Goal: Task Accomplishment & Management: Manage account settings

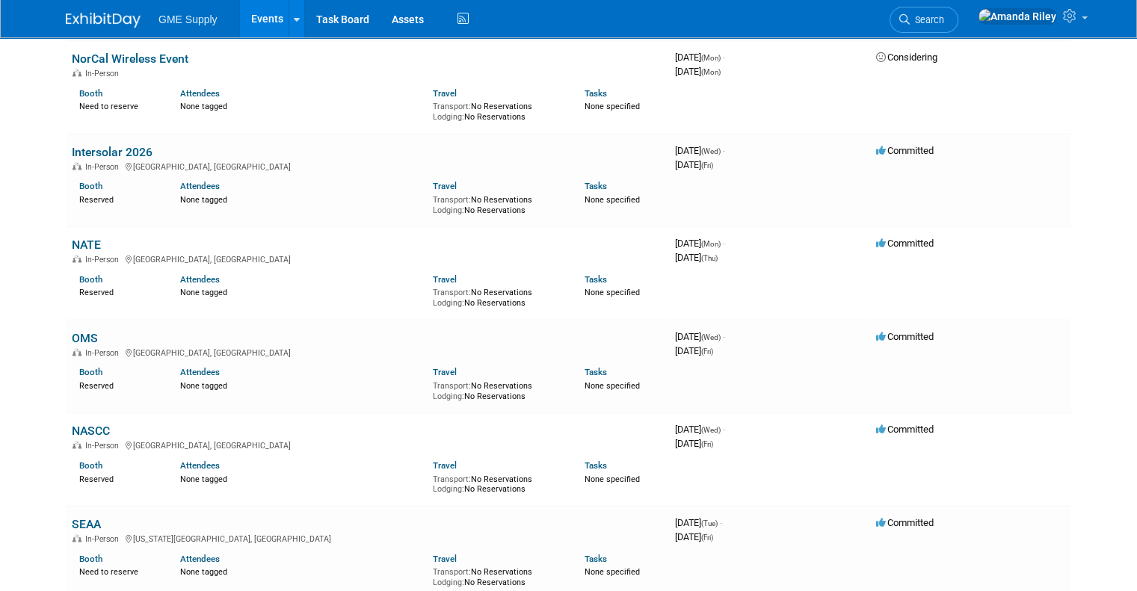
scroll to position [2220, 0]
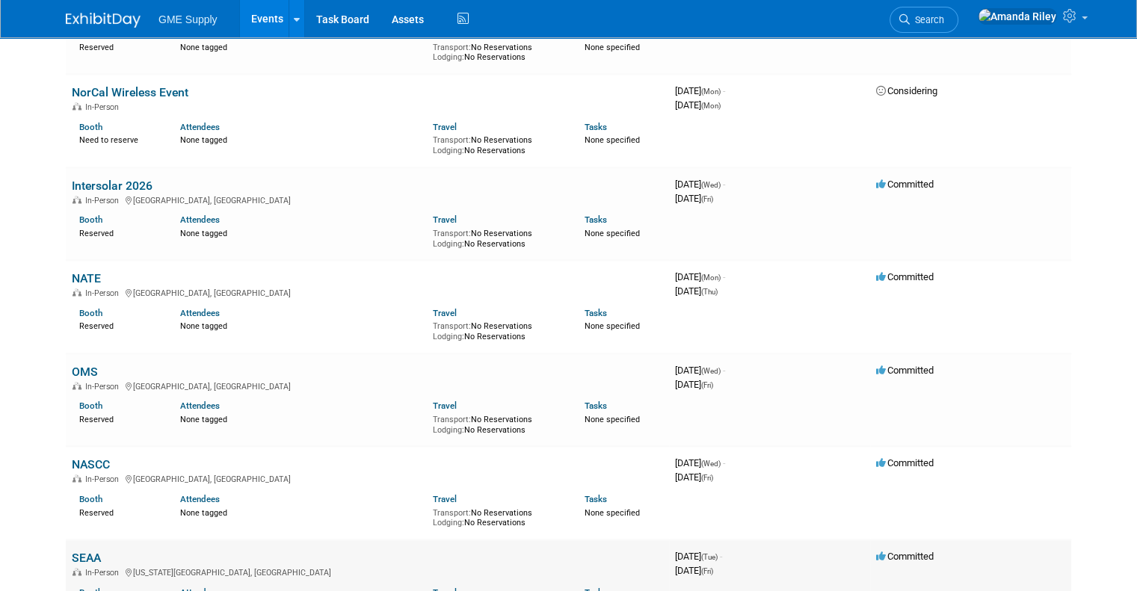
click at [72, 551] on link "SEAA" at bounding box center [86, 558] width 29 height 14
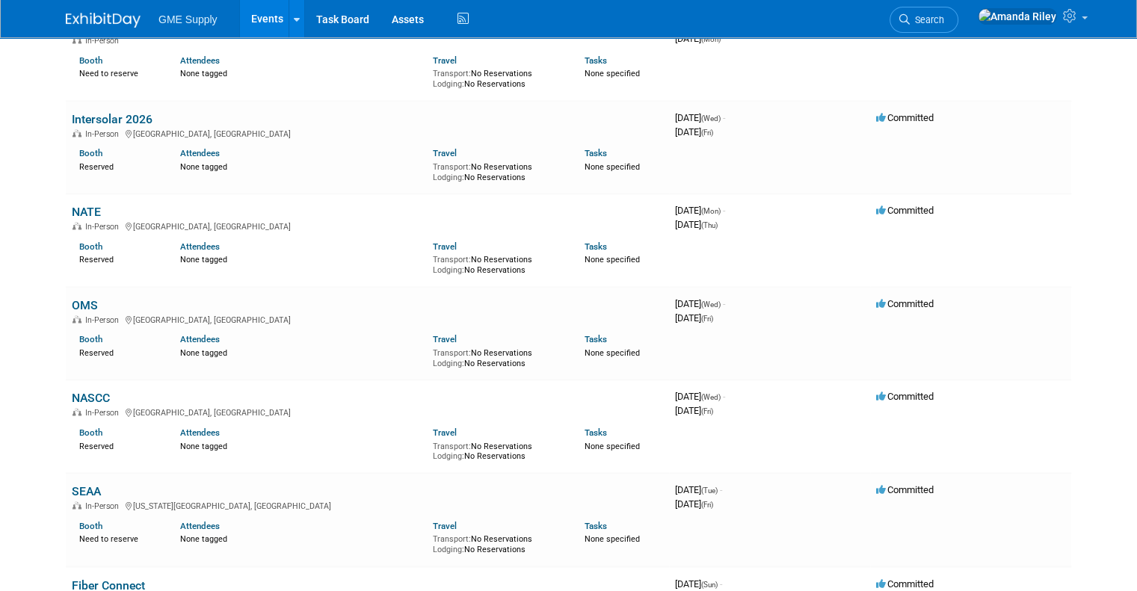
scroll to position [2285, 0]
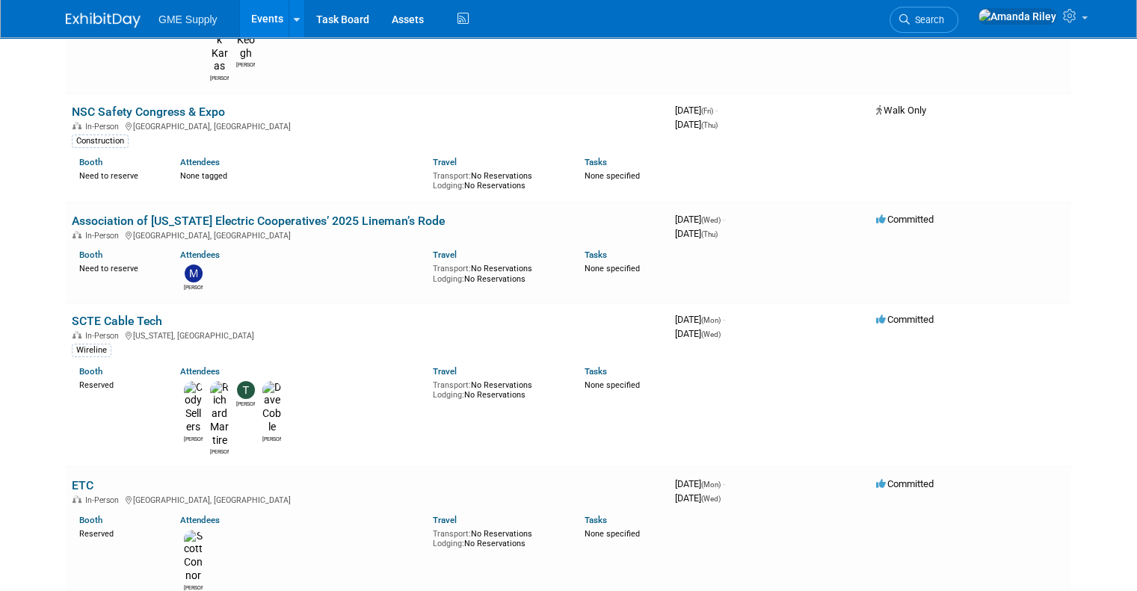
scroll to position [181, 0]
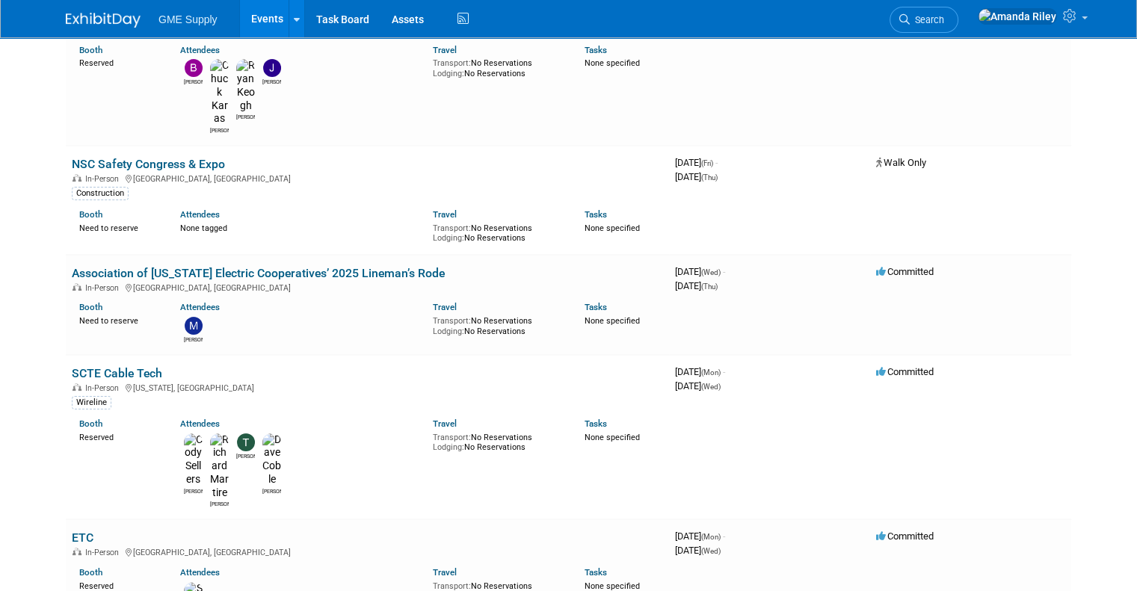
click at [250, 13] on link "Events" at bounding box center [267, 18] width 55 height 37
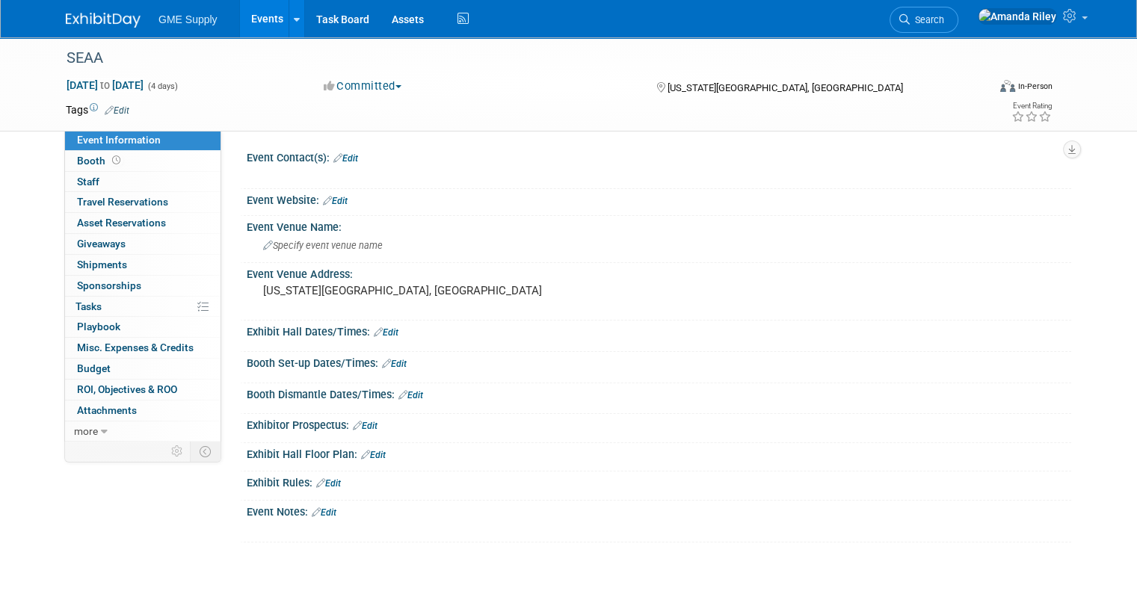
click at [0, 186] on div "SEAA May 5, 2026 to May 8, 2026 (4 days) May 5, 2026 to May 8, 2026 Committed C…" at bounding box center [568, 304] width 1137 height 535
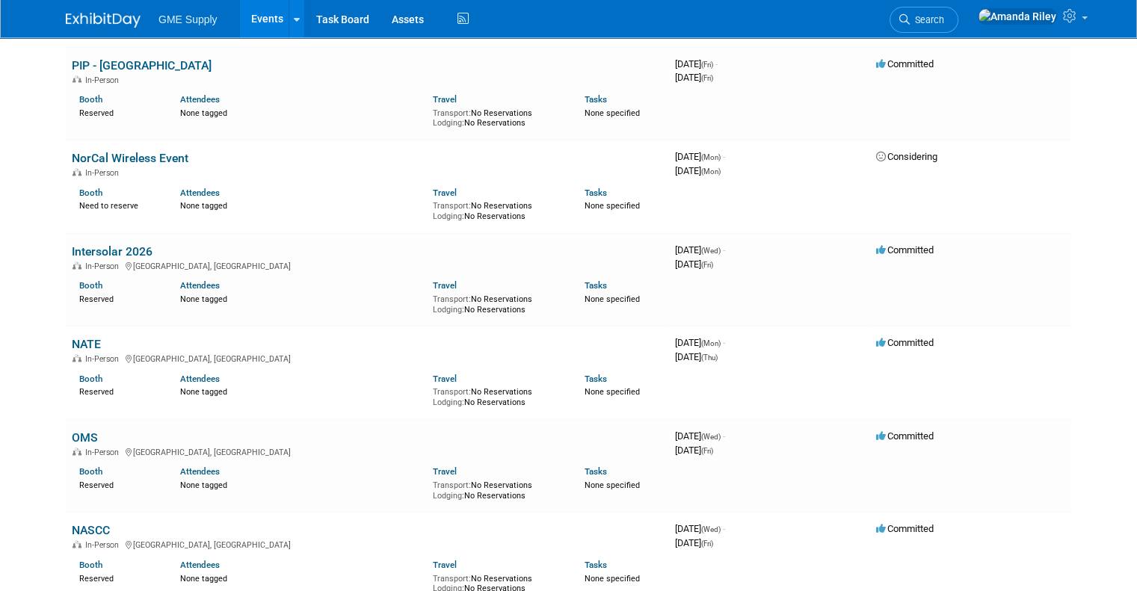
scroll to position [2164, 0]
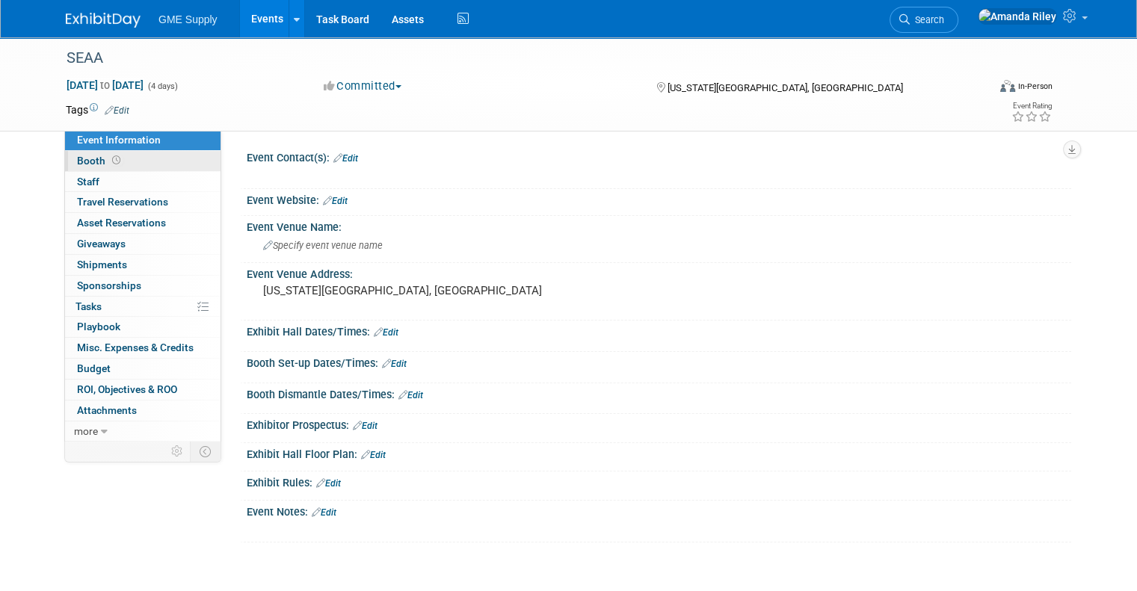
click at [83, 164] on span "Booth" at bounding box center [100, 161] width 46 height 12
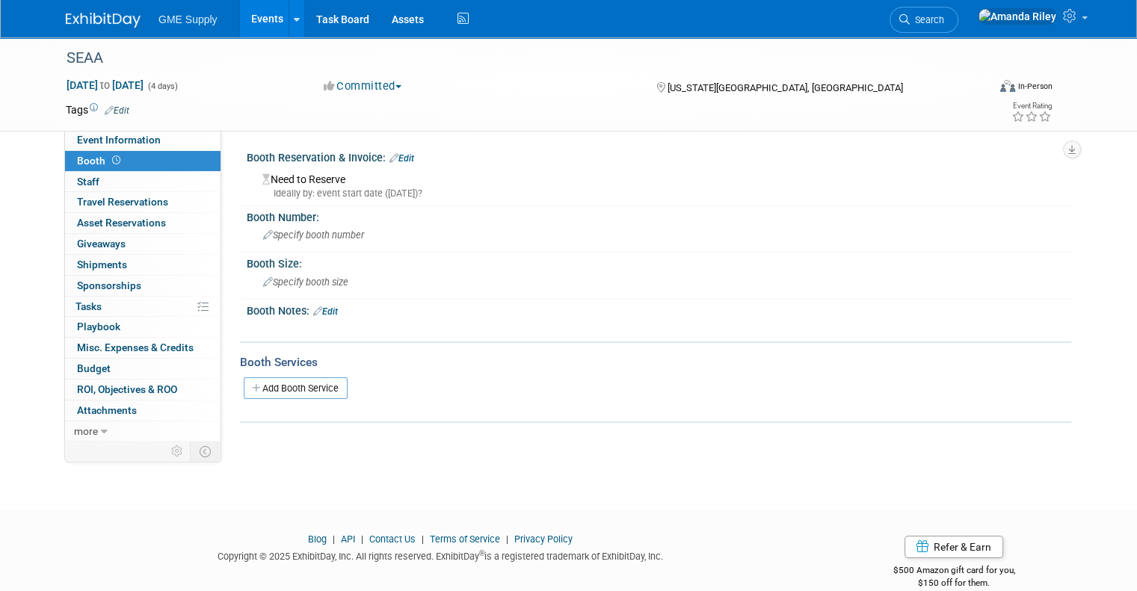
click at [389, 155] on link "Edit" at bounding box center [401, 158] width 25 height 10
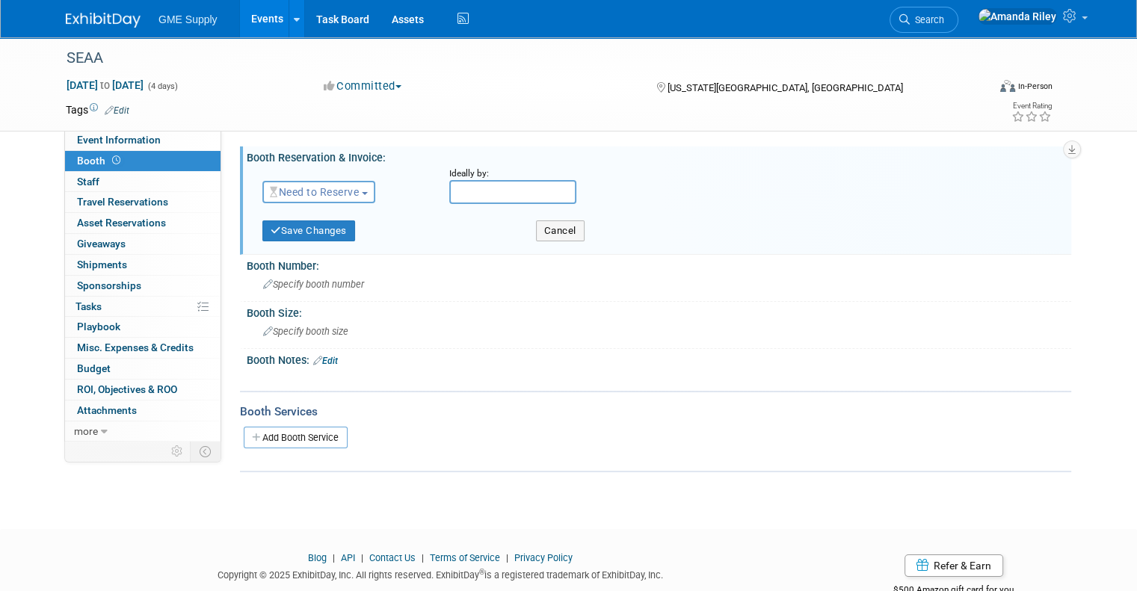
click at [330, 191] on span "Need to Reserve" at bounding box center [314, 192] width 89 height 12
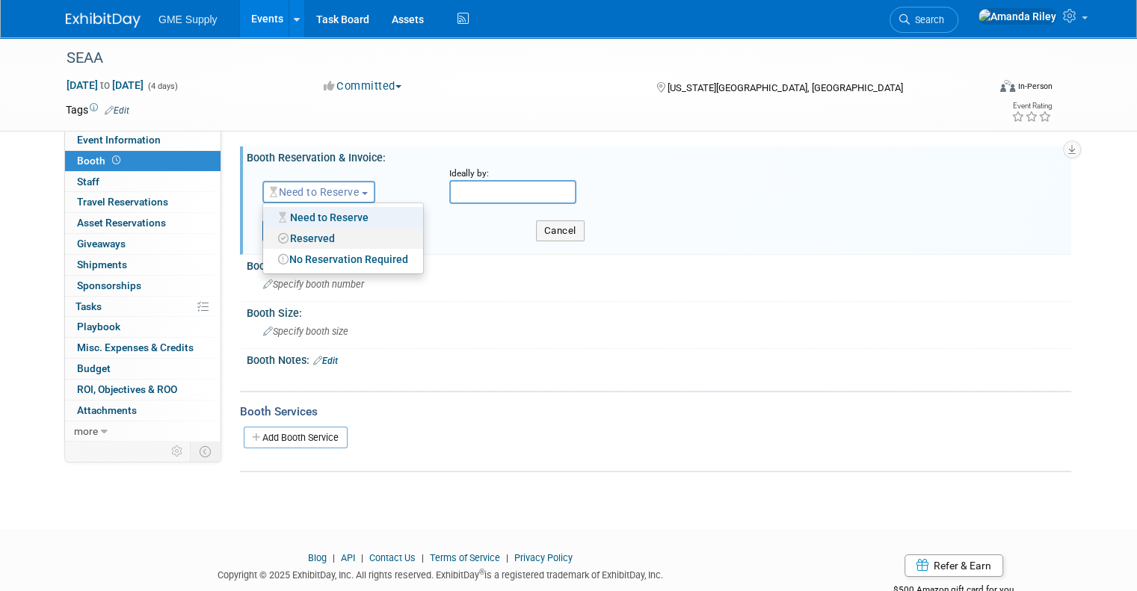
click at [316, 238] on link "Reserved" at bounding box center [343, 238] width 160 height 21
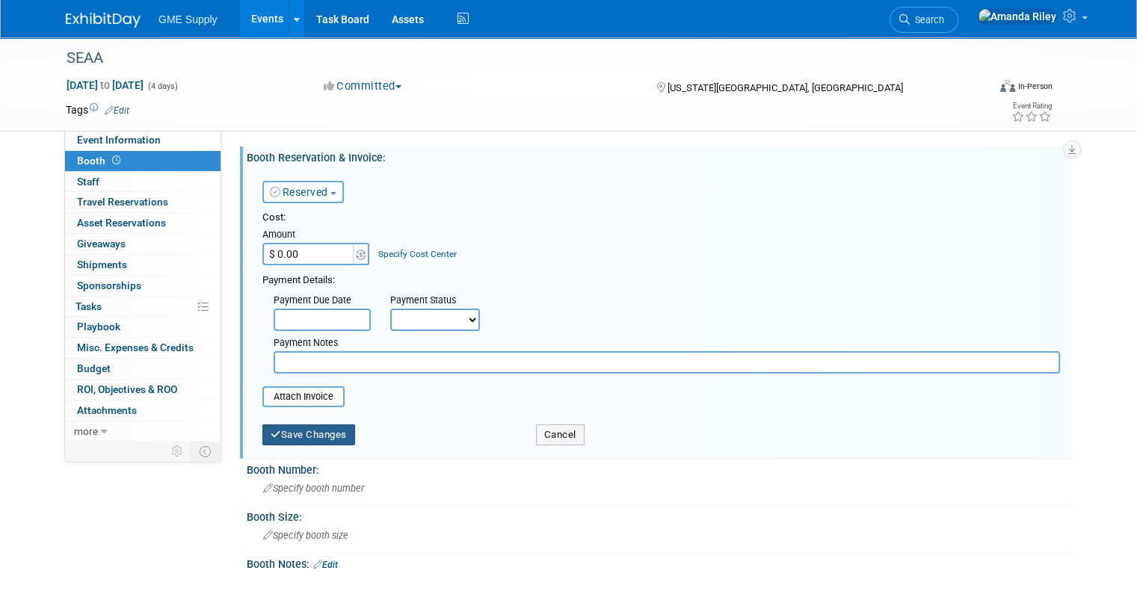
click at [279, 430] on button "Save Changes" at bounding box center [308, 435] width 93 height 21
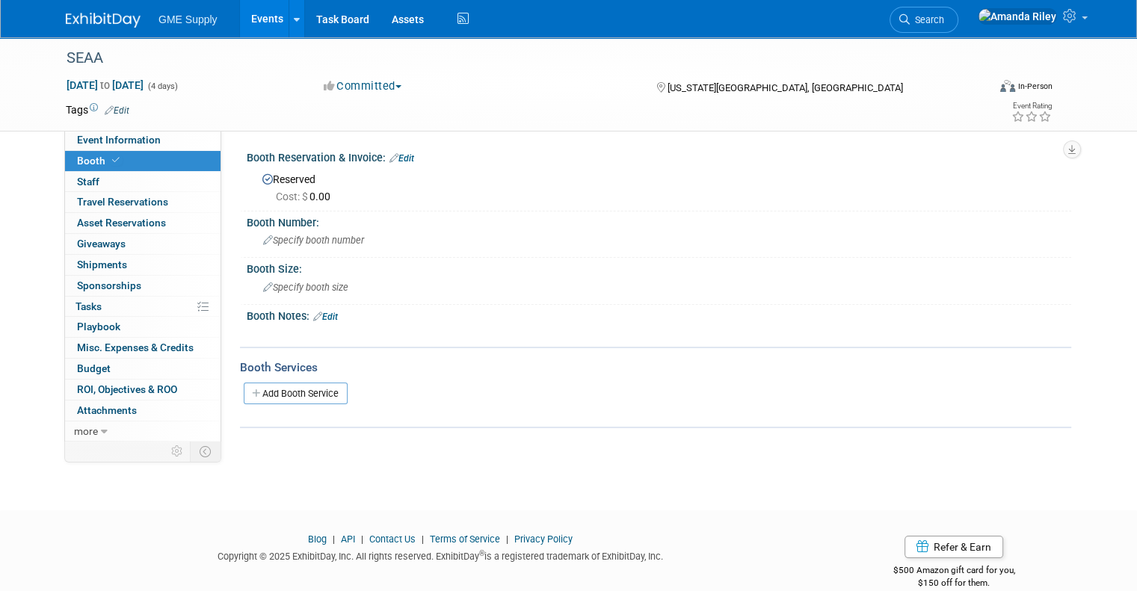
click at [247, 22] on link "Events" at bounding box center [267, 18] width 55 height 37
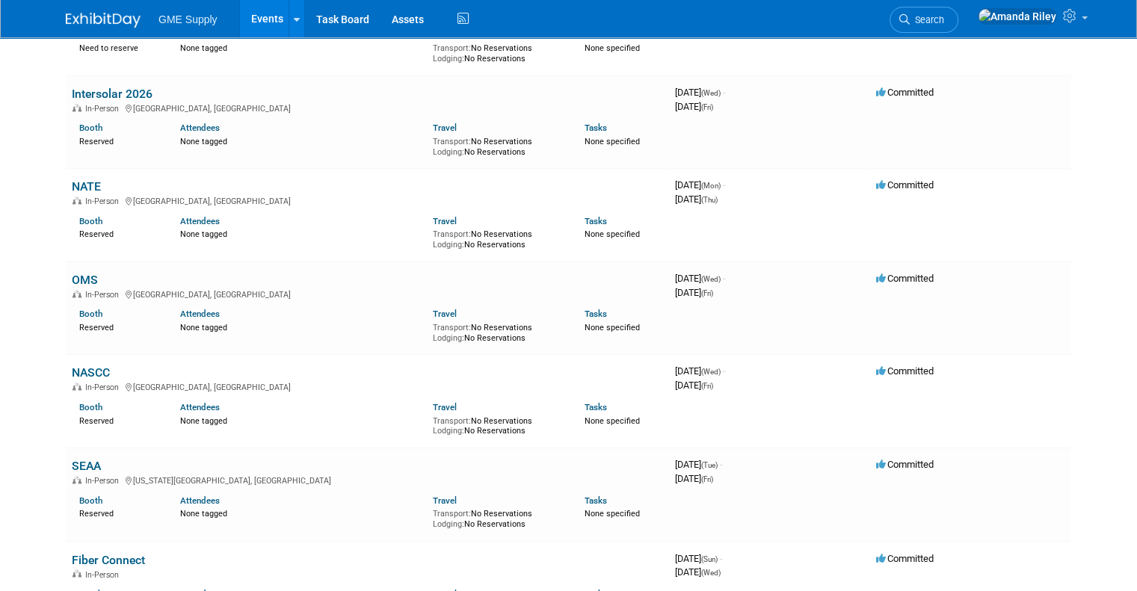
scroll to position [2312, 0]
click at [105, 552] on link "Fiber Connect" at bounding box center [108, 559] width 73 height 14
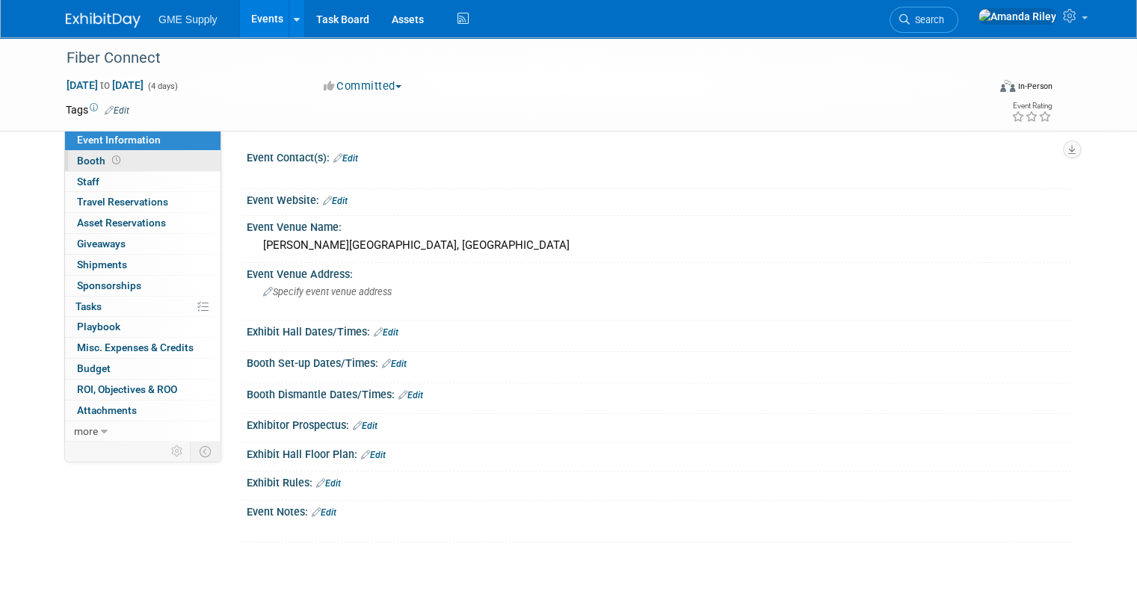
click at [83, 162] on span "Booth" at bounding box center [100, 161] width 46 height 12
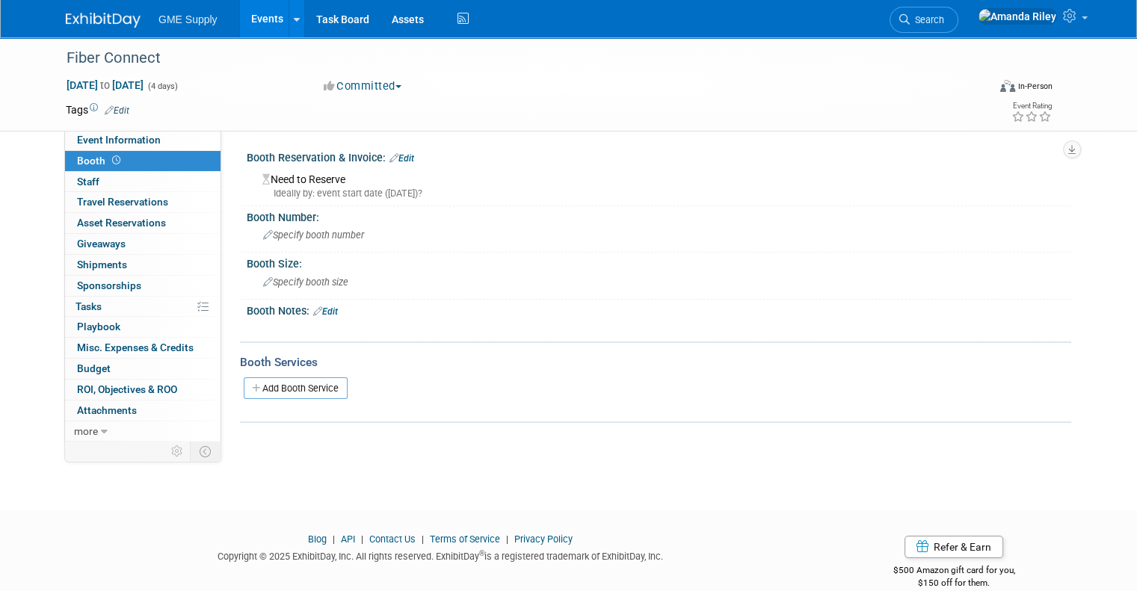
click at [394, 153] on link "Edit" at bounding box center [401, 158] width 25 height 10
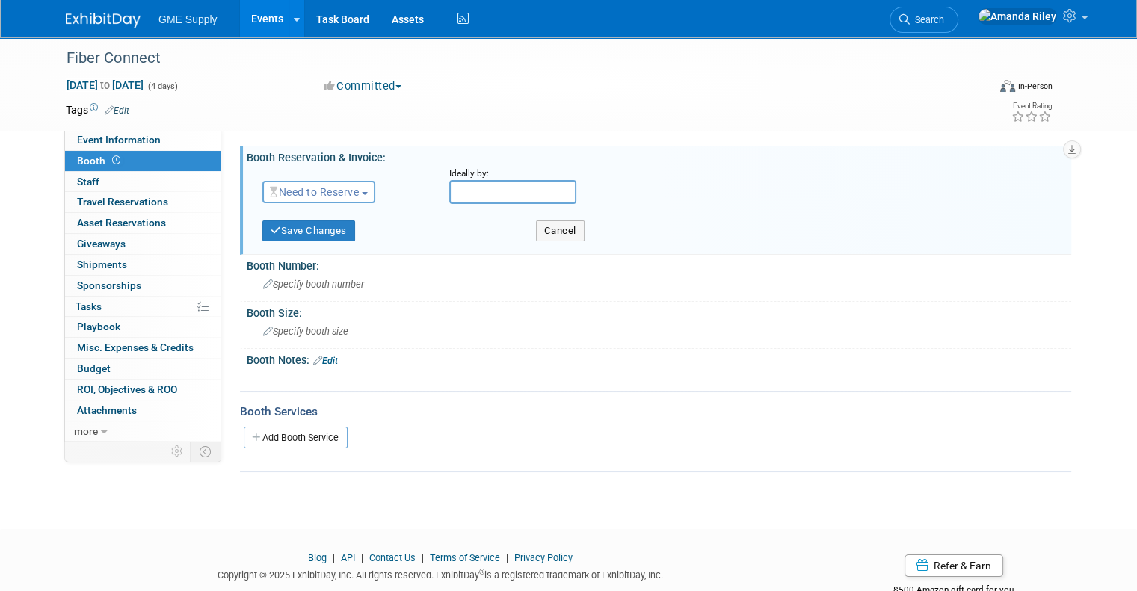
click at [349, 192] on span "Need to Reserve" at bounding box center [314, 192] width 89 height 12
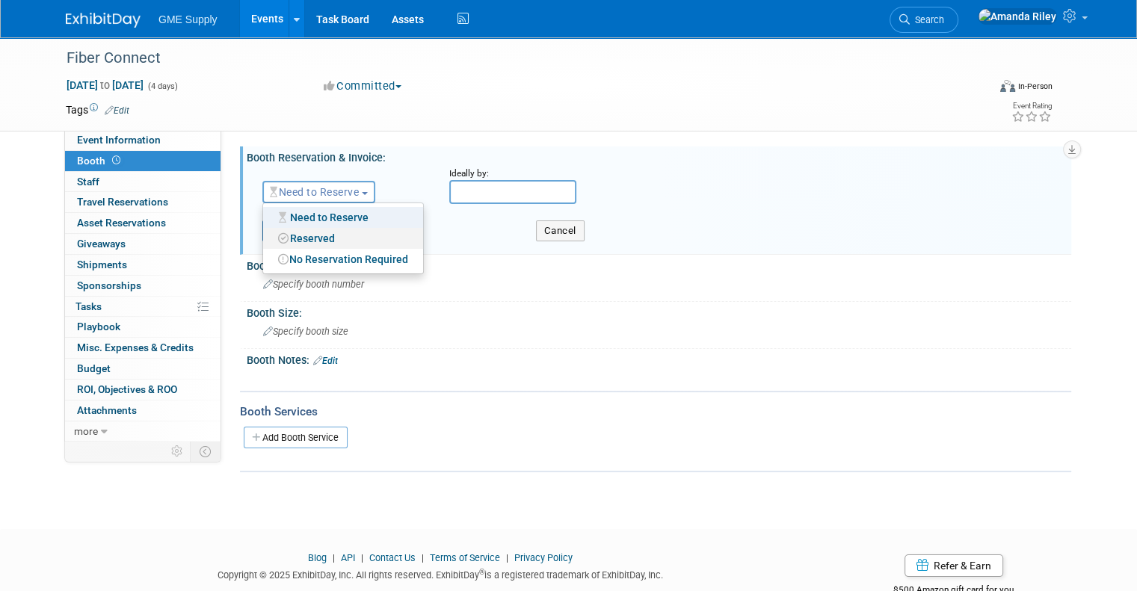
click at [309, 237] on link "Reserved" at bounding box center [343, 238] width 160 height 21
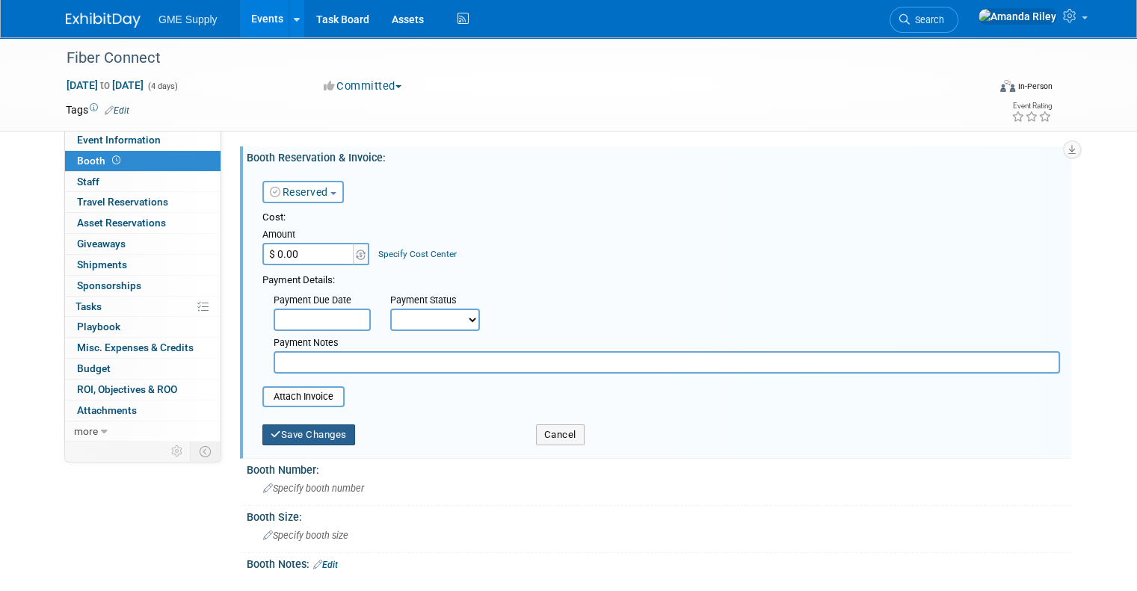
click at [291, 431] on button "Save Changes" at bounding box center [308, 435] width 93 height 21
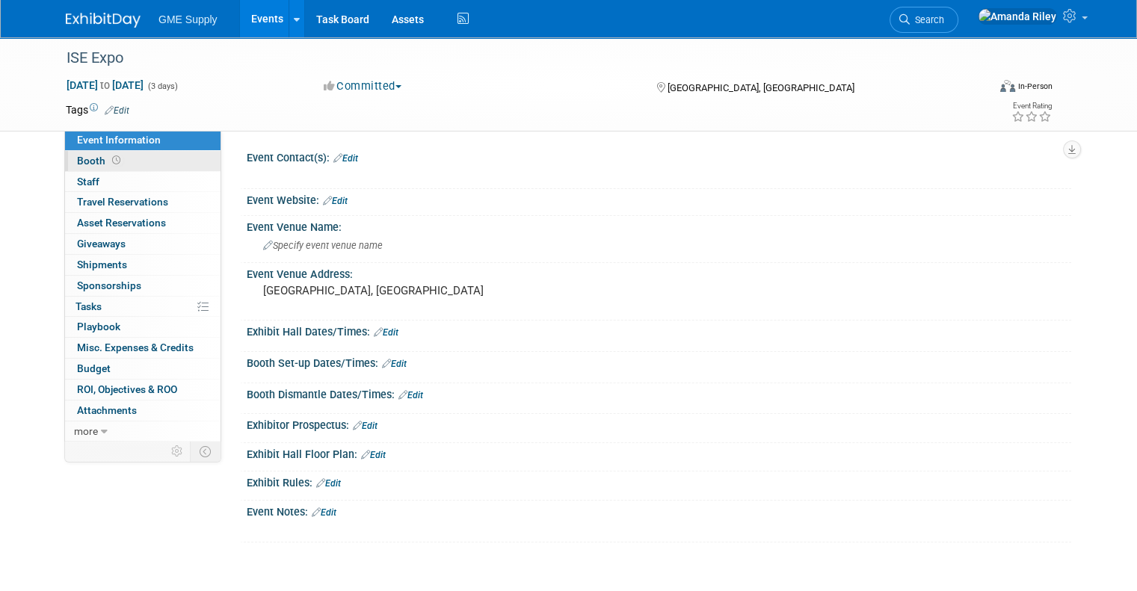
click at [77, 155] on span "Booth" at bounding box center [100, 161] width 46 height 12
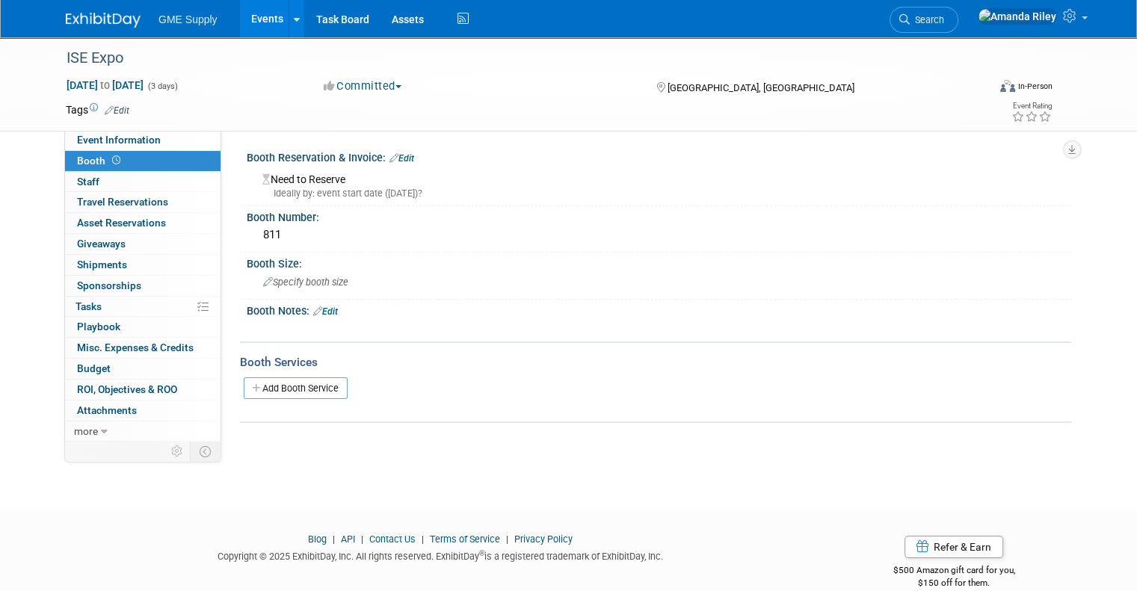
click at [398, 152] on div "Booth Reservation & Invoice: Edit" at bounding box center [659, 155] width 824 height 19
click at [398, 158] on link "Edit" at bounding box center [401, 158] width 25 height 10
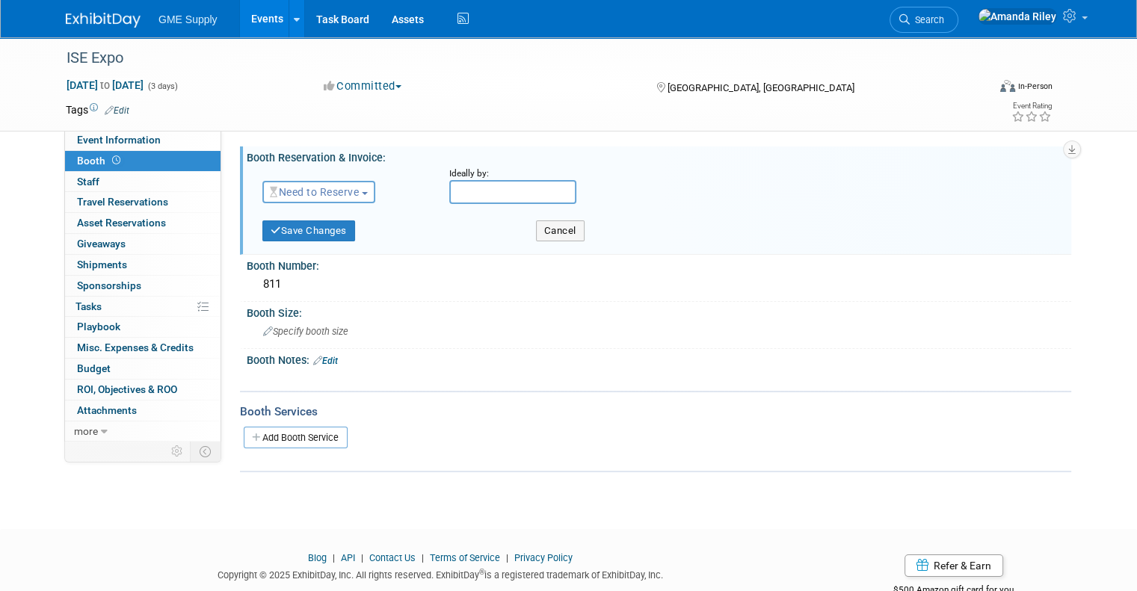
click at [353, 200] on button "Need to Reserve" at bounding box center [318, 192] width 113 height 22
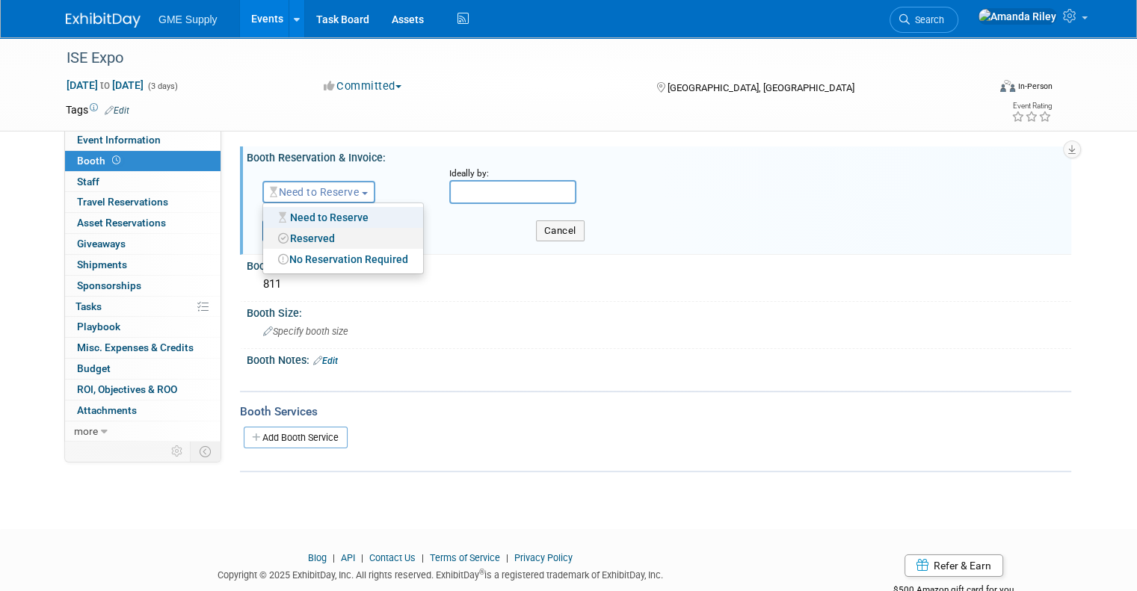
click at [320, 235] on link "Reserved" at bounding box center [343, 238] width 160 height 21
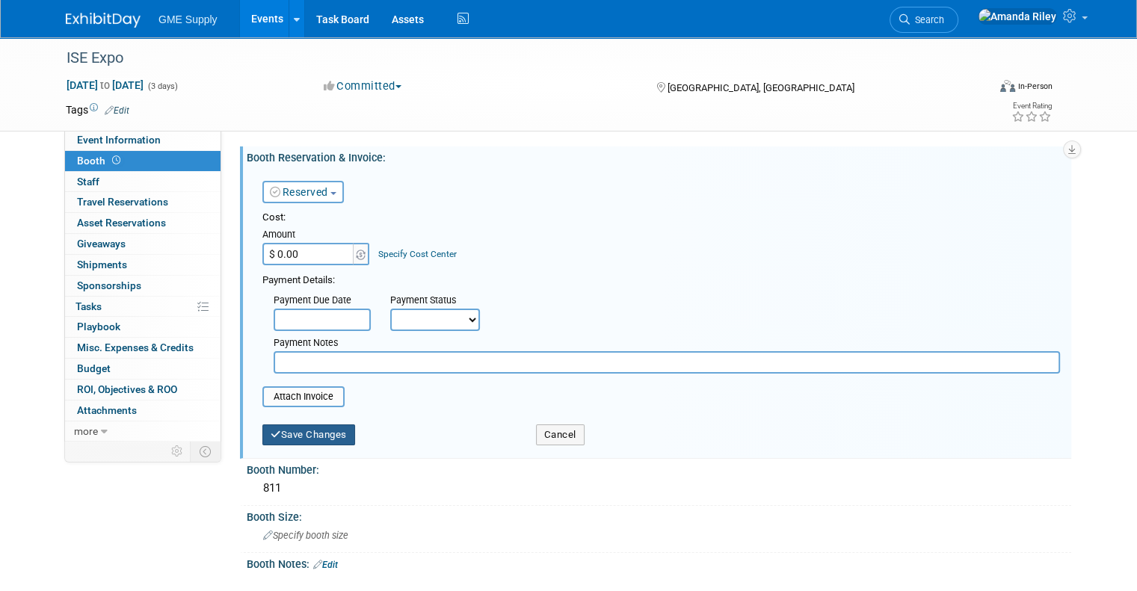
click at [293, 440] on button "Save Changes" at bounding box center [308, 435] width 93 height 21
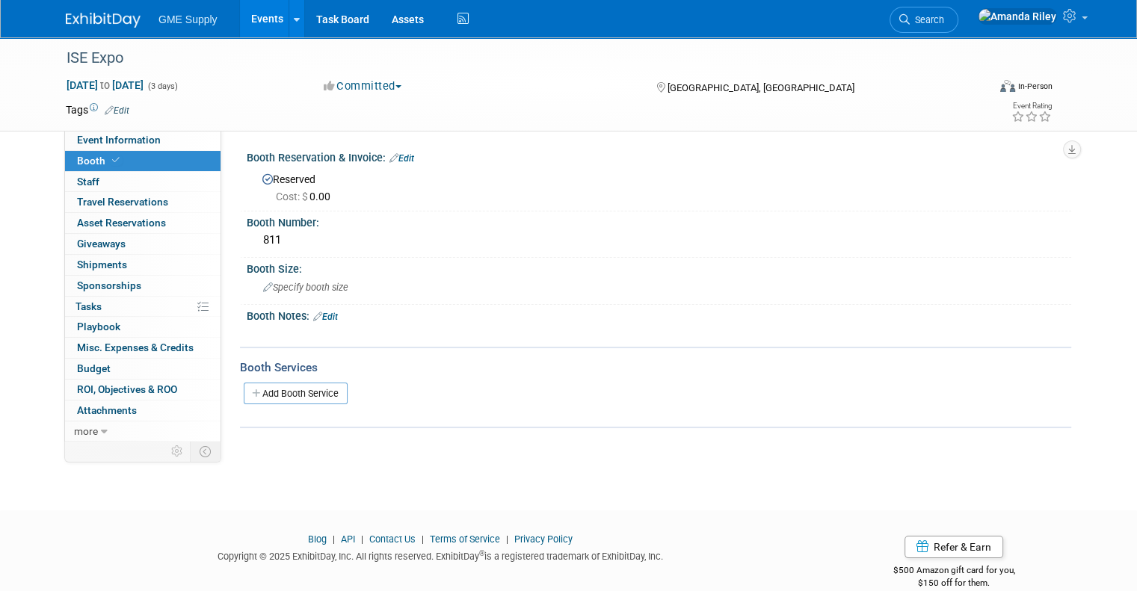
click at [251, 13] on link "Events" at bounding box center [267, 18] width 55 height 37
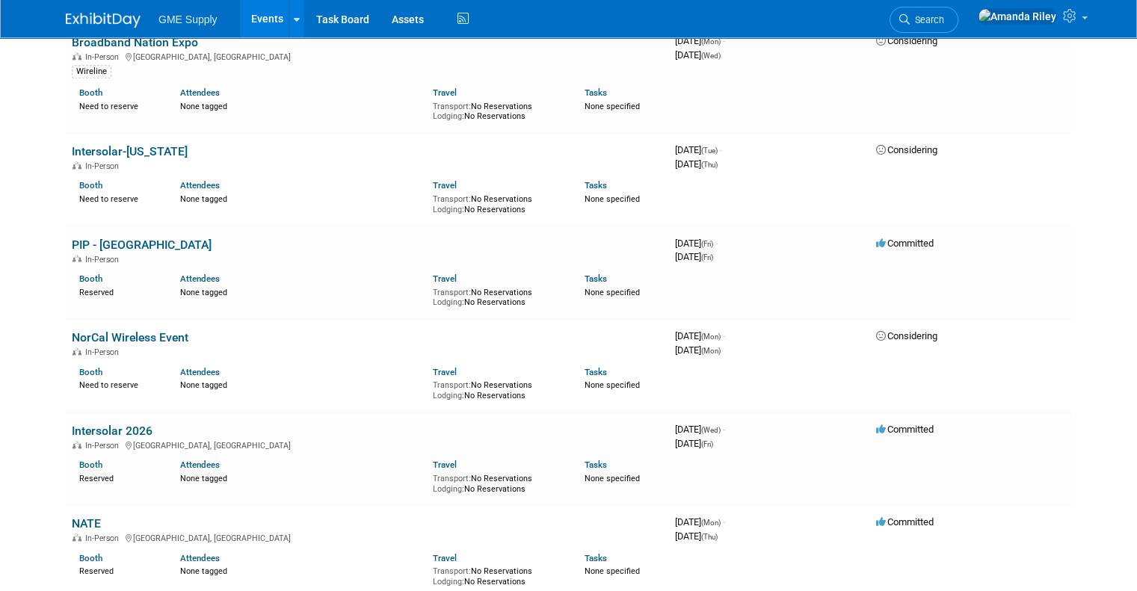
scroll to position [1975, 0]
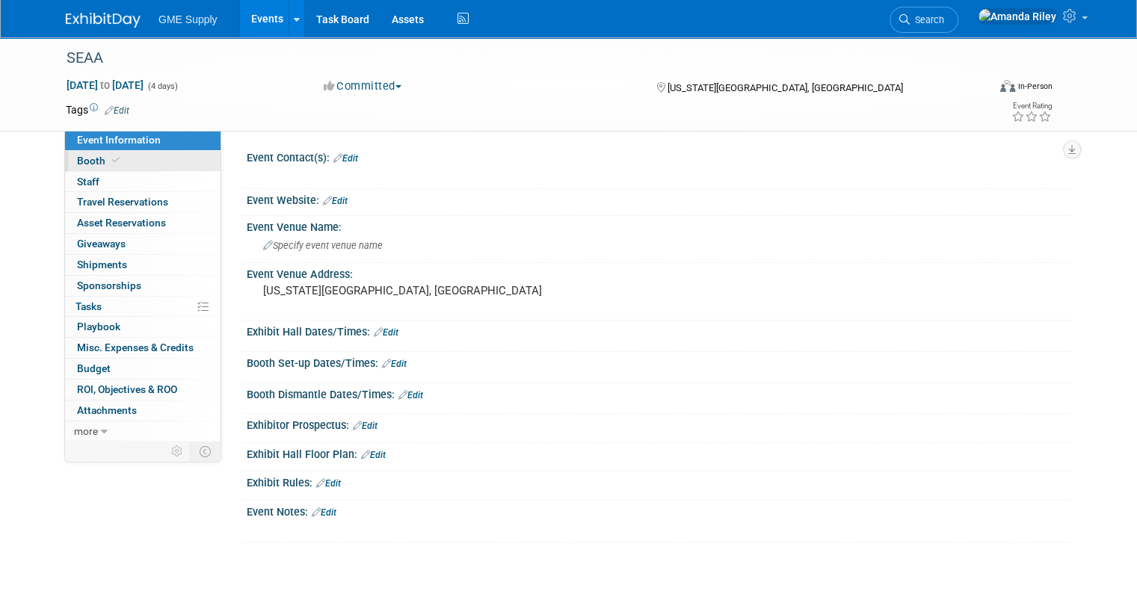
click at [90, 167] on link "Booth" at bounding box center [142, 161] width 155 height 20
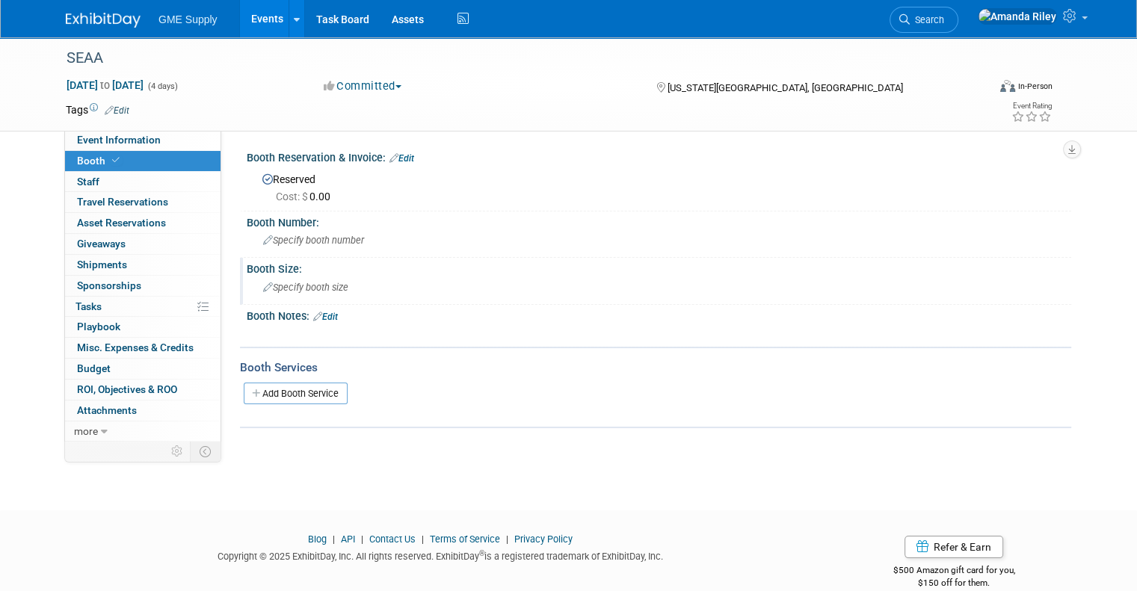
click at [299, 290] on span "Specify booth size" at bounding box center [305, 287] width 85 height 11
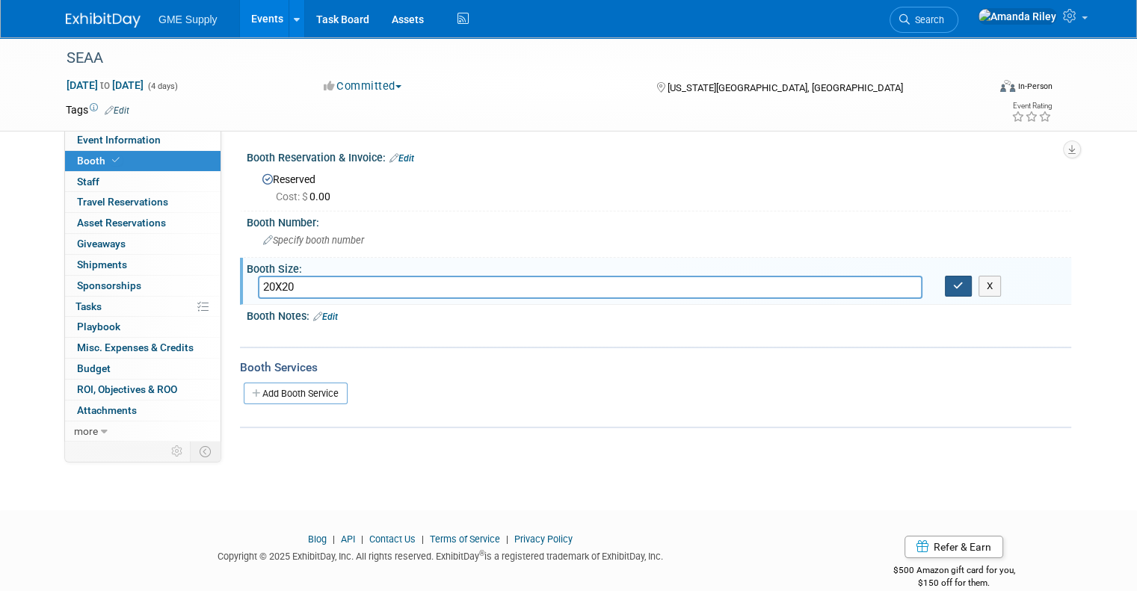
type input "20X20"
click at [965, 291] on button "button" at bounding box center [958, 286] width 27 height 21
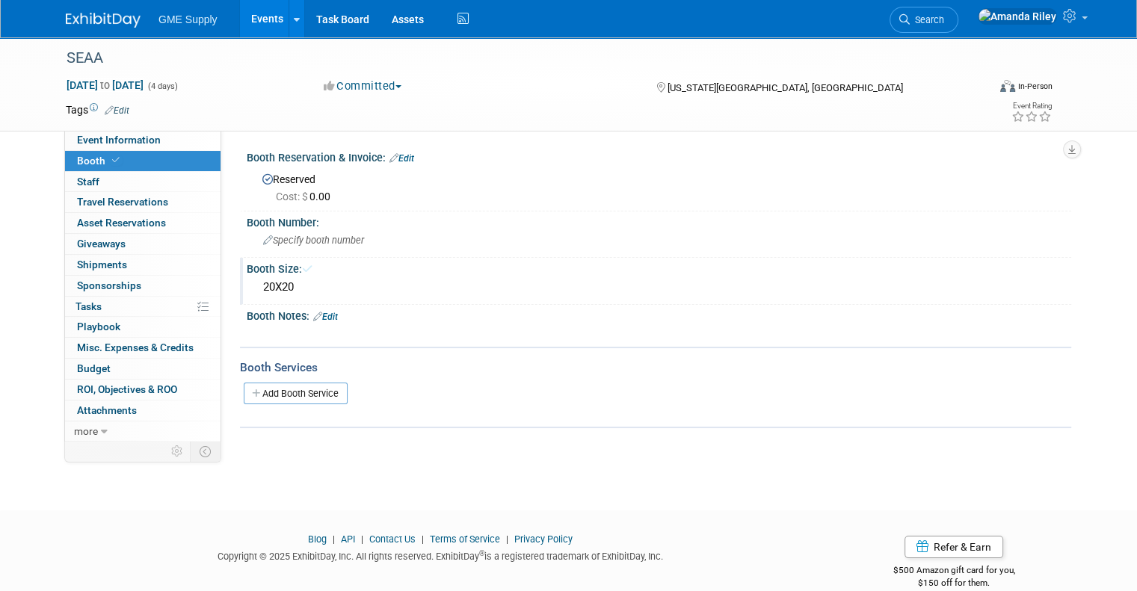
click at [314, 193] on span "Cost: $ 0.00" at bounding box center [306, 197] width 61 height 12
click at [396, 156] on link "Edit" at bounding box center [401, 158] width 25 height 10
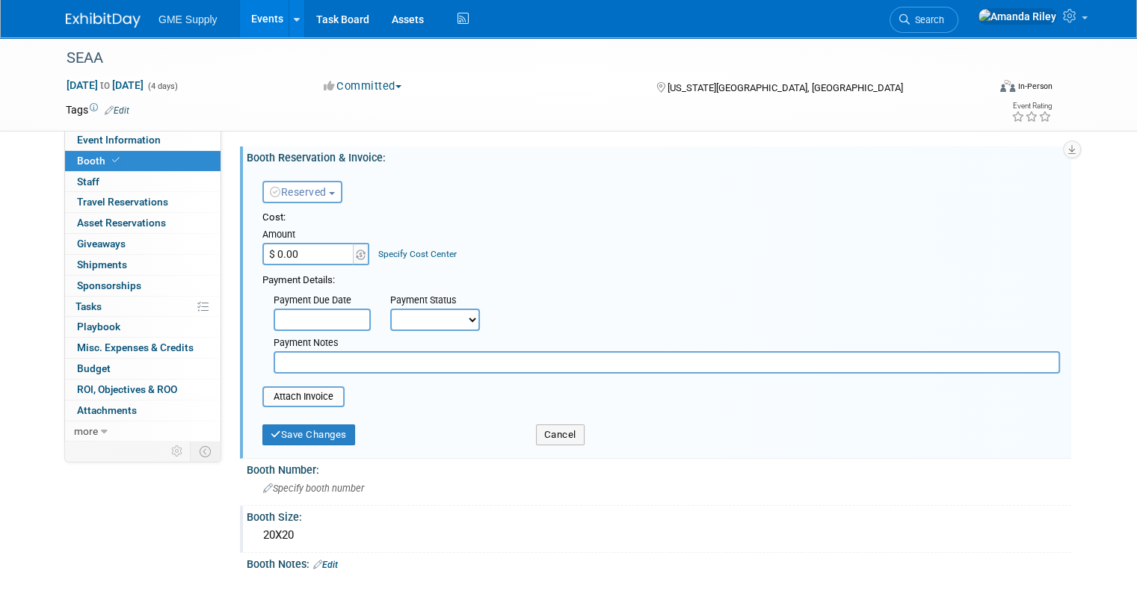
click at [329, 194] on span "button" at bounding box center [332, 193] width 6 height 3
click at [320, 195] on button "Reserved" at bounding box center [302, 192] width 80 height 22
click at [423, 312] on select "Not Paid Yet Partially Paid Paid in Full" at bounding box center [435, 320] width 90 height 22
select select "2"
click at [390, 309] on select "Not Paid Yet Partially Paid Paid in Full" at bounding box center [435, 320] width 90 height 22
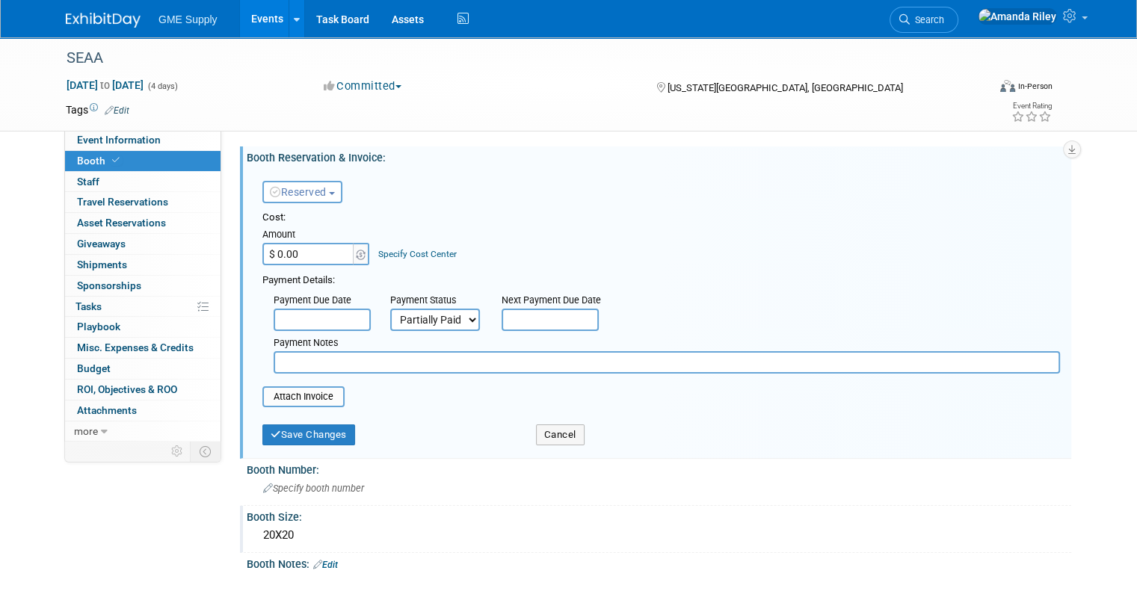
click at [365, 361] on input "text" at bounding box center [667, 362] width 786 height 22
type input "Paid $500, total is $6800"
click at [288, 395] on input "file" at bounding box center [254, 397] width 178 height 18
click at [316, 444] on div "Save Changes Cancel" at bounding box center [660, 434] width 797 height 38
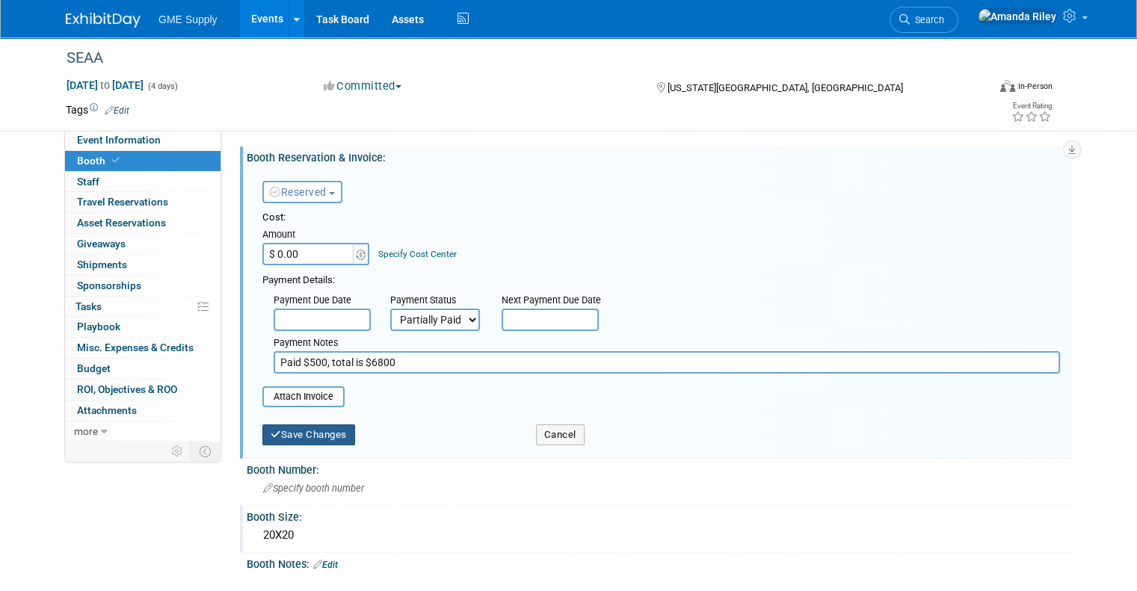
click at [305, 436] on button "Save Changes" at bounding box center [308, 435] width 93 height 21
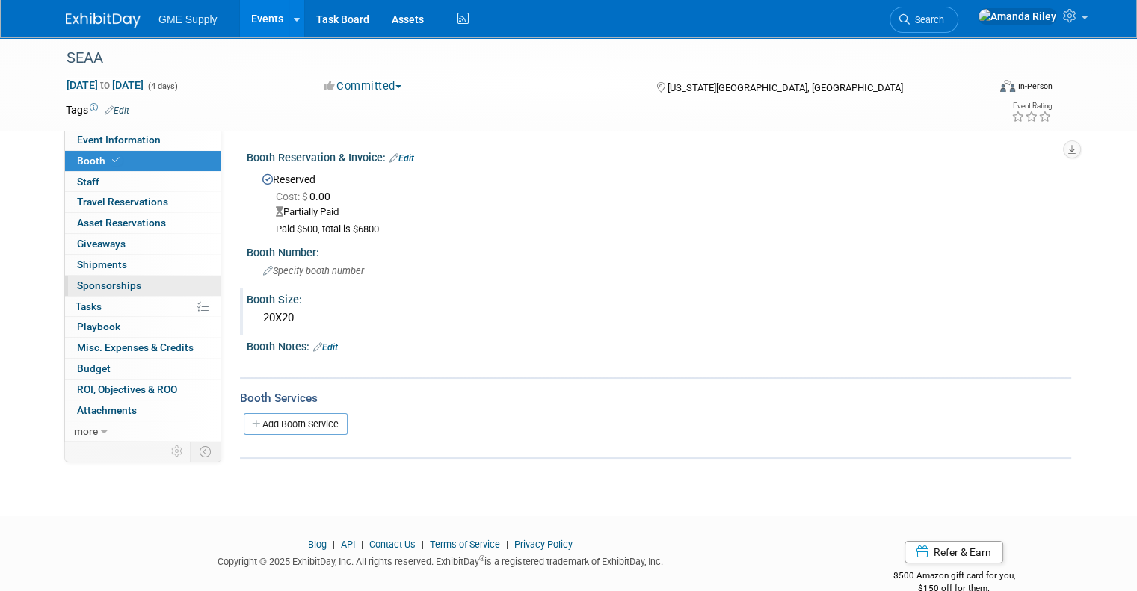
click at [117, 290] on span "Sponsorships 0" at bounding box center [109, 286] width 64 height 12
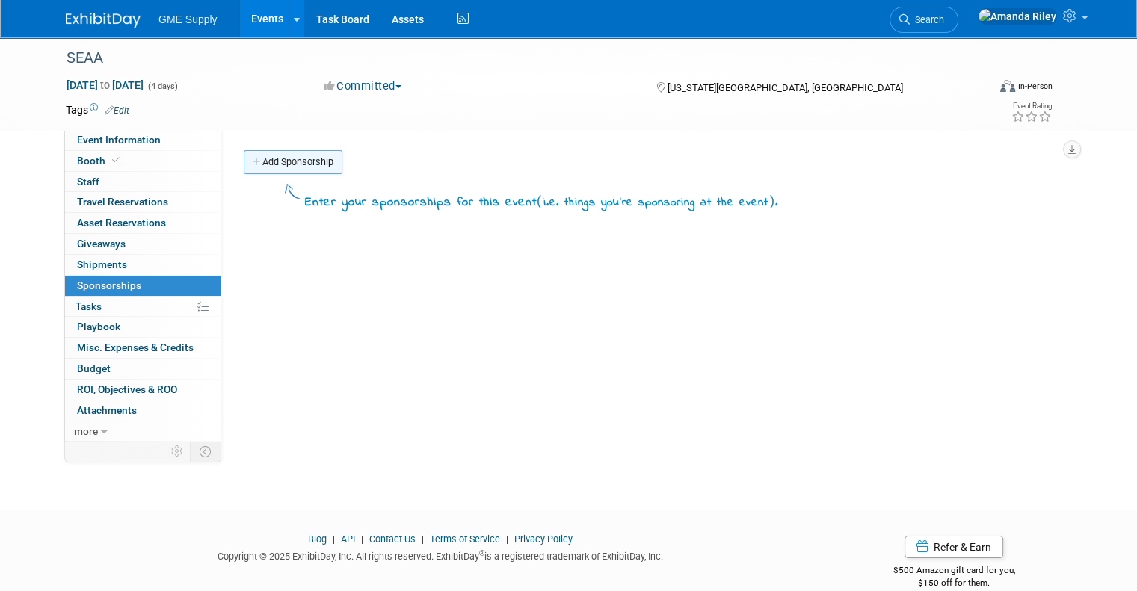
click at [285, 167] on link "Add Sponsorship" at bounding box center [293, 162] width 99 height 24
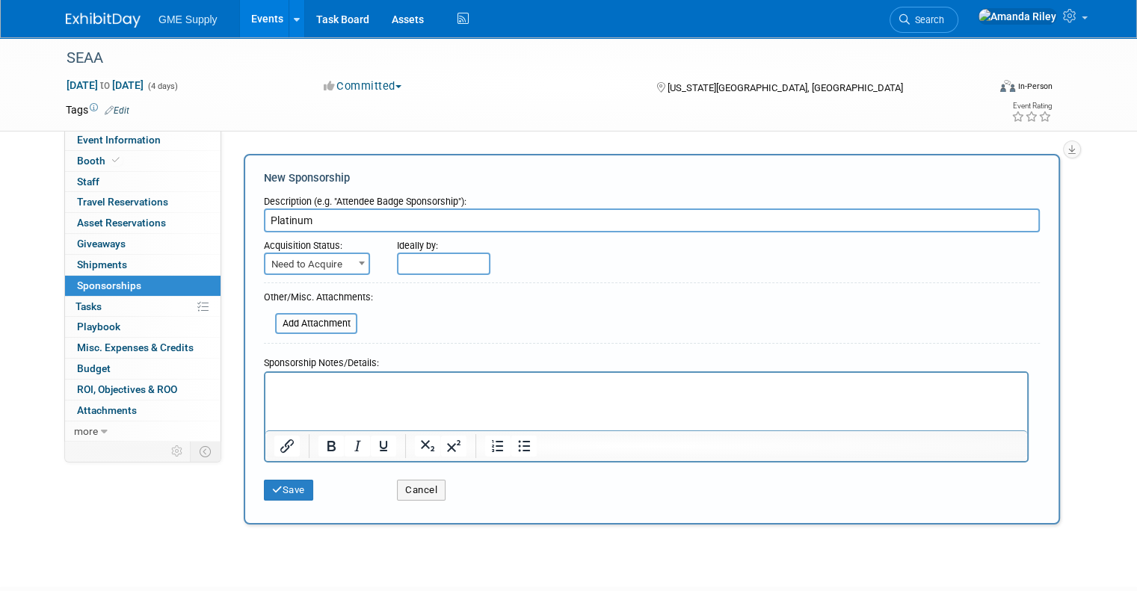
type input "Platinum"
click at [330, 261] on span "Need to Acquire" at bounding box center [316, 264] width 103 height 21
select select "2"
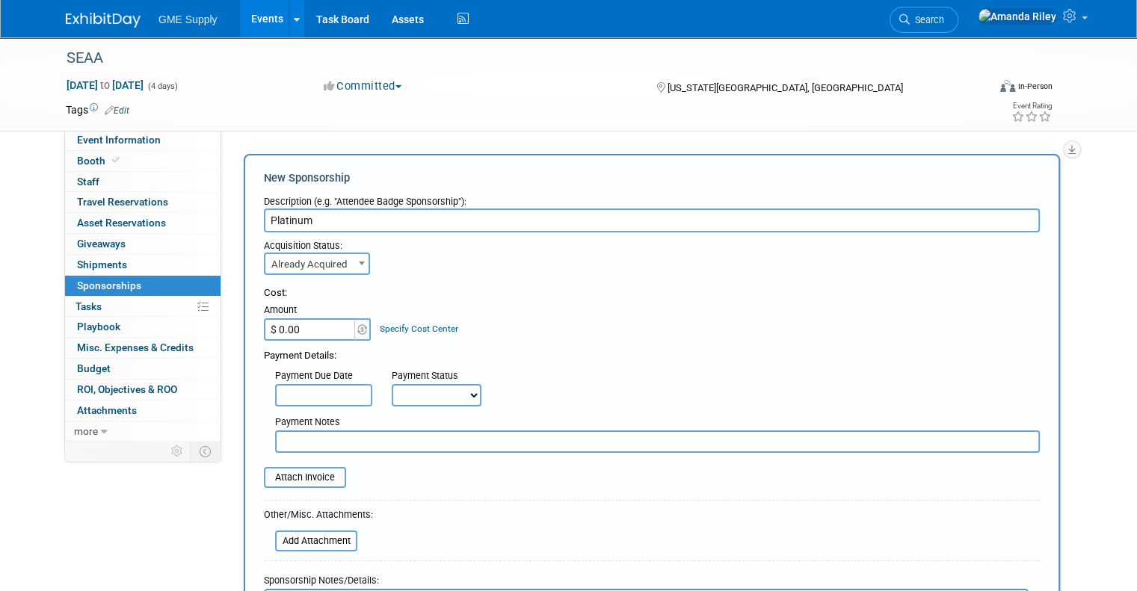
click at [302, 331] on input "$ 0.00" at bounding box center [310, 329] width 93 height 22
type input "$ 7,500.00"
click at [566, 326] on div "Cost: Amount $ 7,500.00 Specify Cost Center Cost Center -- Not Specified --" at bounding box center [652, 313] width 776 height 55
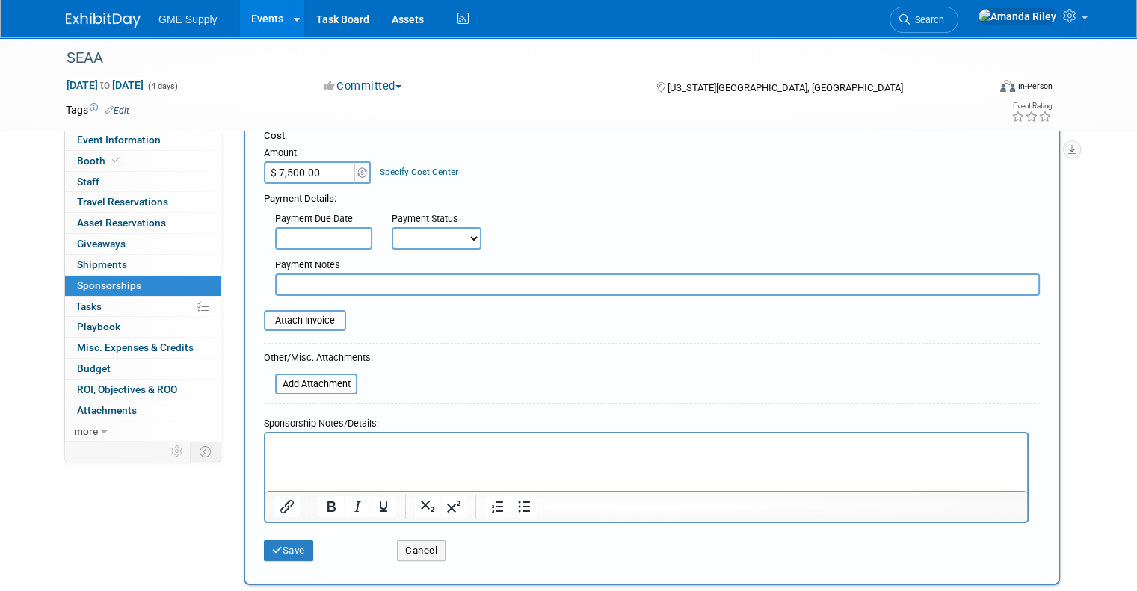
scroll to position [164, 0]
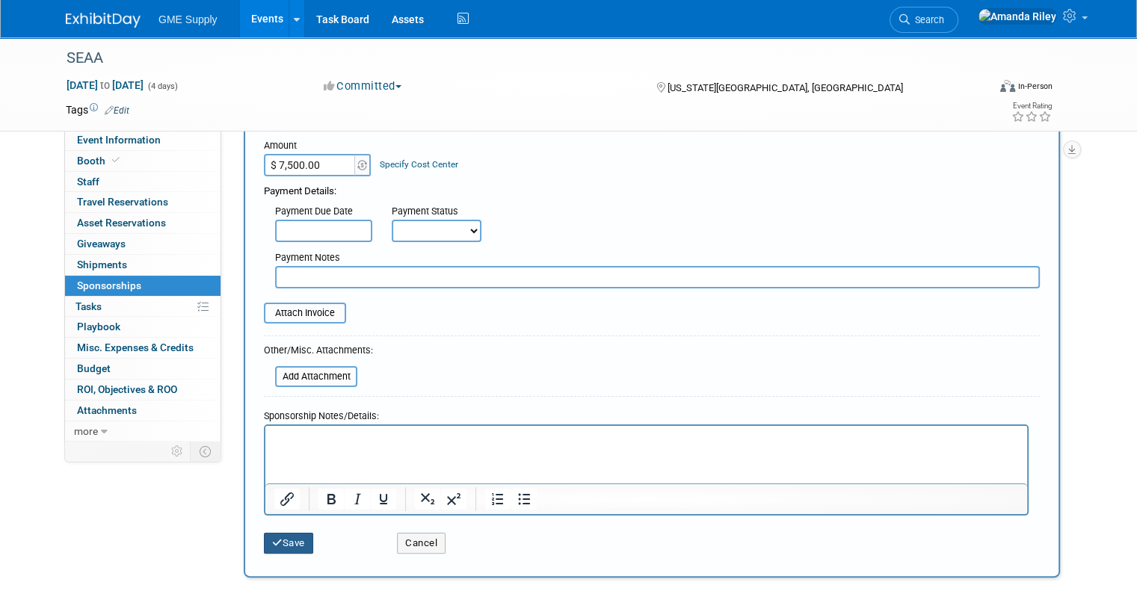
click at [272, 543] on icon "submit" at bounding box center [277, 543] width 10 height 10
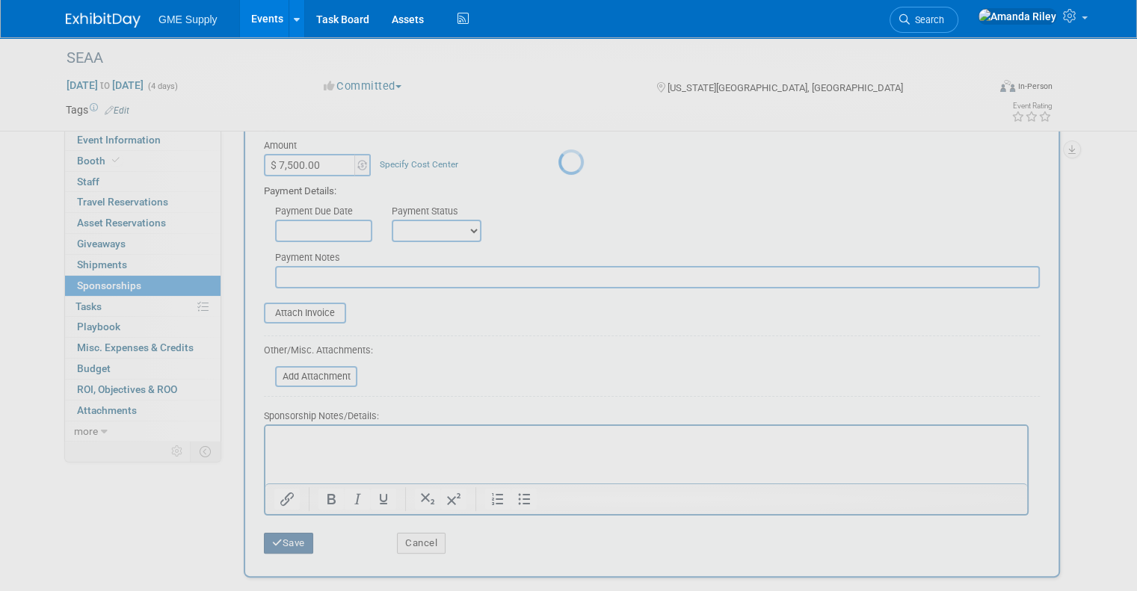
scroll to position [24, 0]
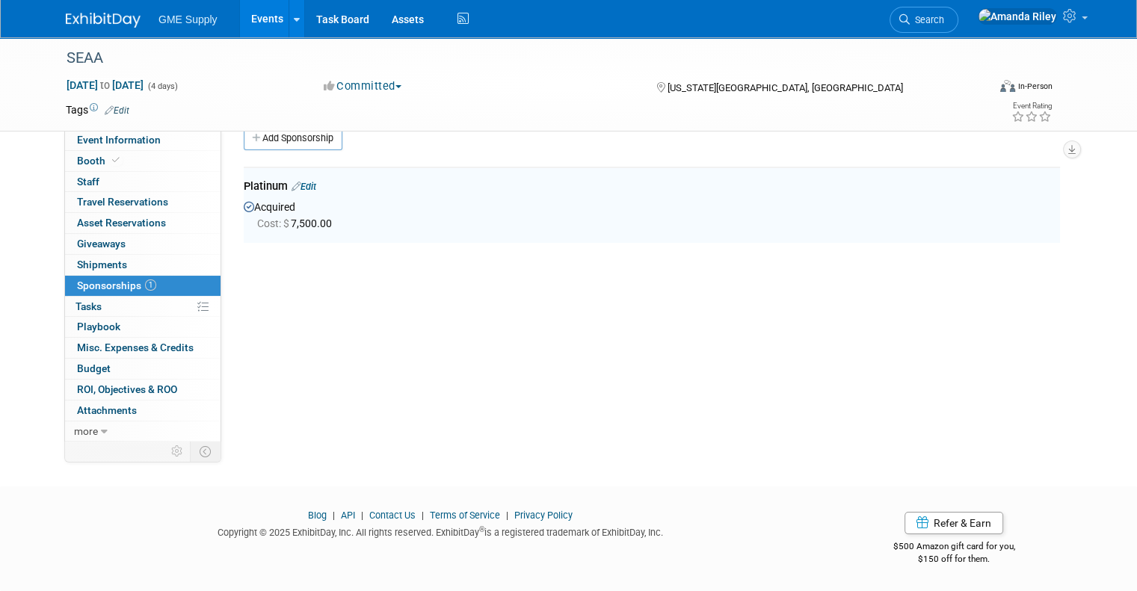
click at [111, 21] on img at bounding box center [103, 20] width 75 height 15
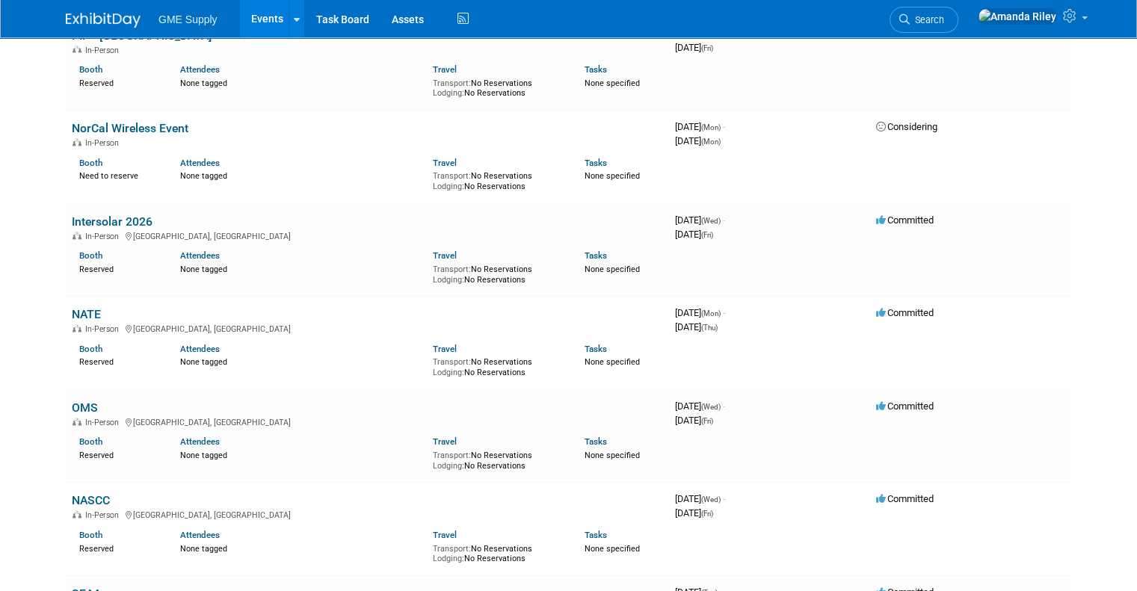
scroll to position [2212, 0]
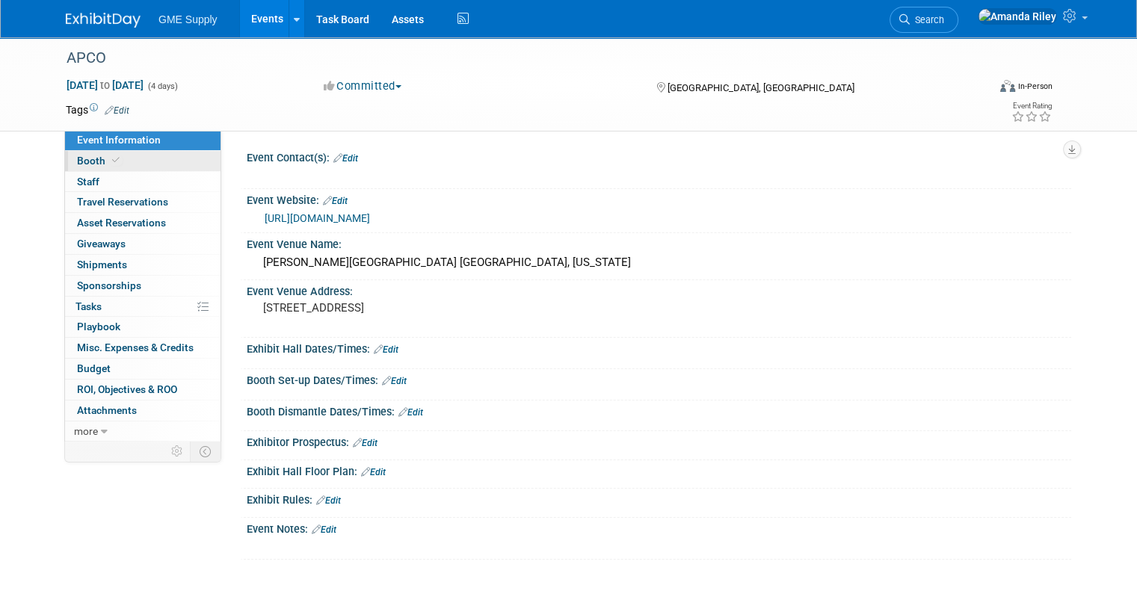
click at [112, 158] on icon at bounding box center [115, 160] width 7 height 8
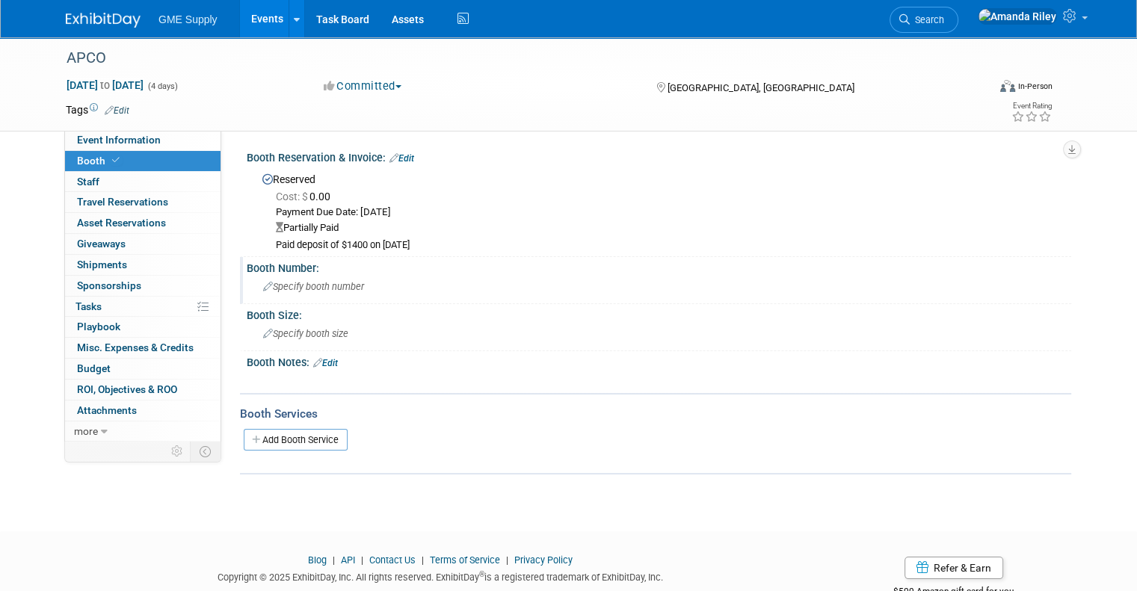
click at [307, 286] on span "Specify booth number" at bounding box center [313, 286] width 101 height 11
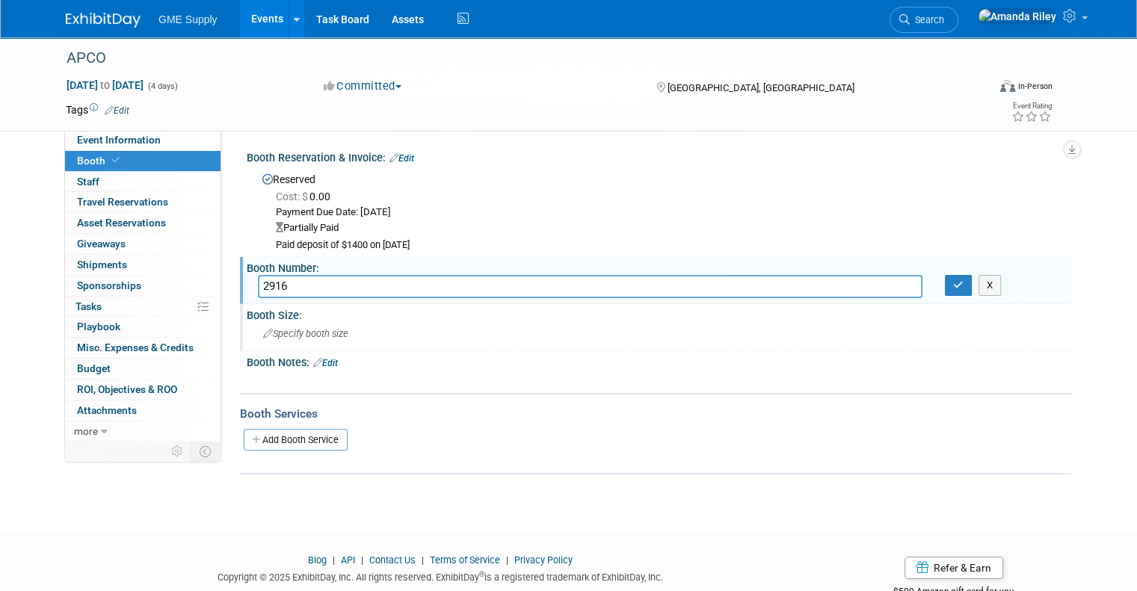
type input "2916"
click at [308, 330] on span "Specify booth size" at bounding box center [305, 333] width 85 height 11
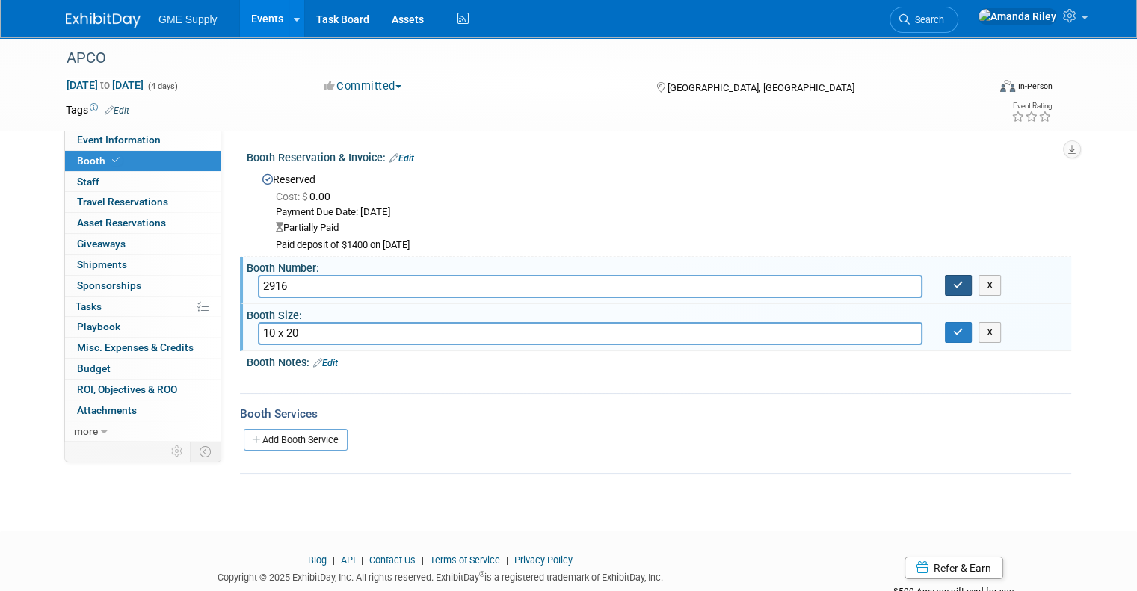
type input "10 x 20"
click at [963, 286] on icon "button" at bounding box center [958, 285] width 10 height 10
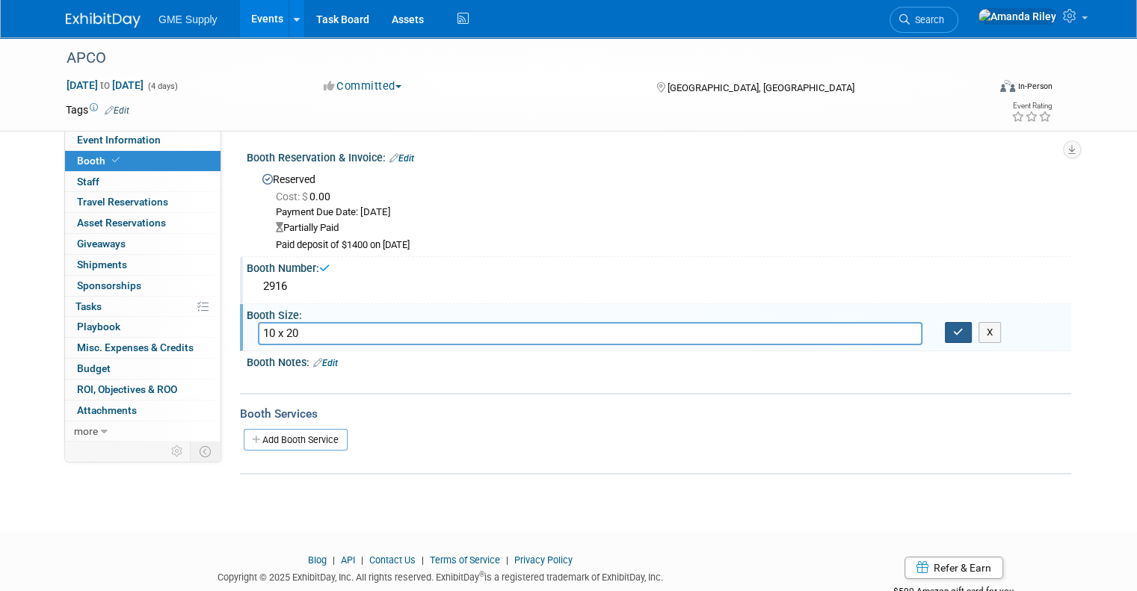
click at [963, 334] on icon "button" at bounding box center [958, 332] width 10 height 10
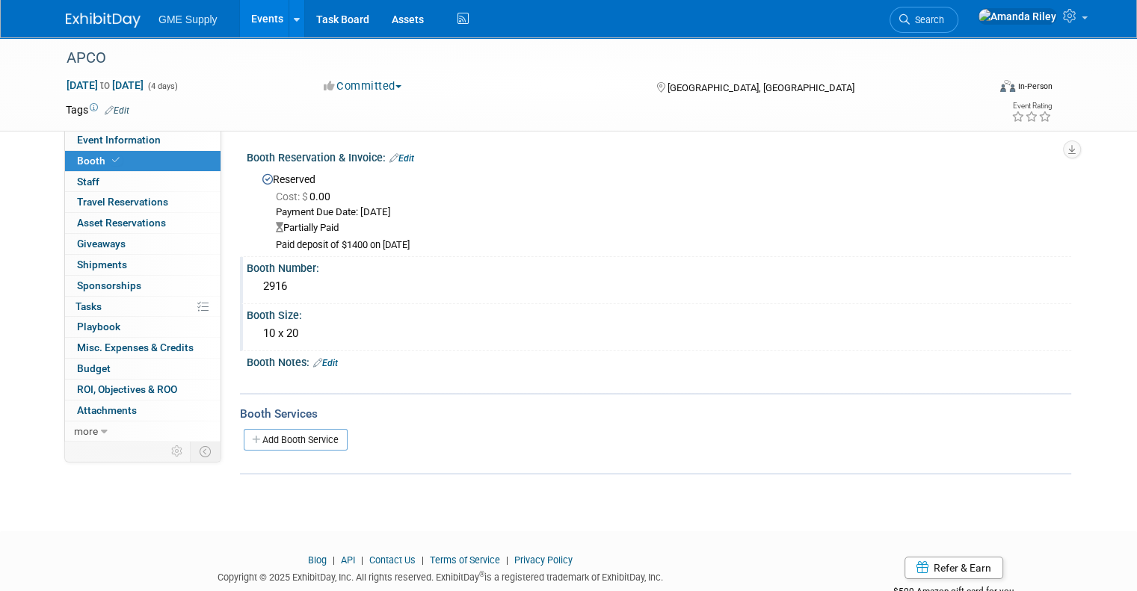
click at [251, 18] on link "Events" at bounding box center [267, 18] width 55 height 37
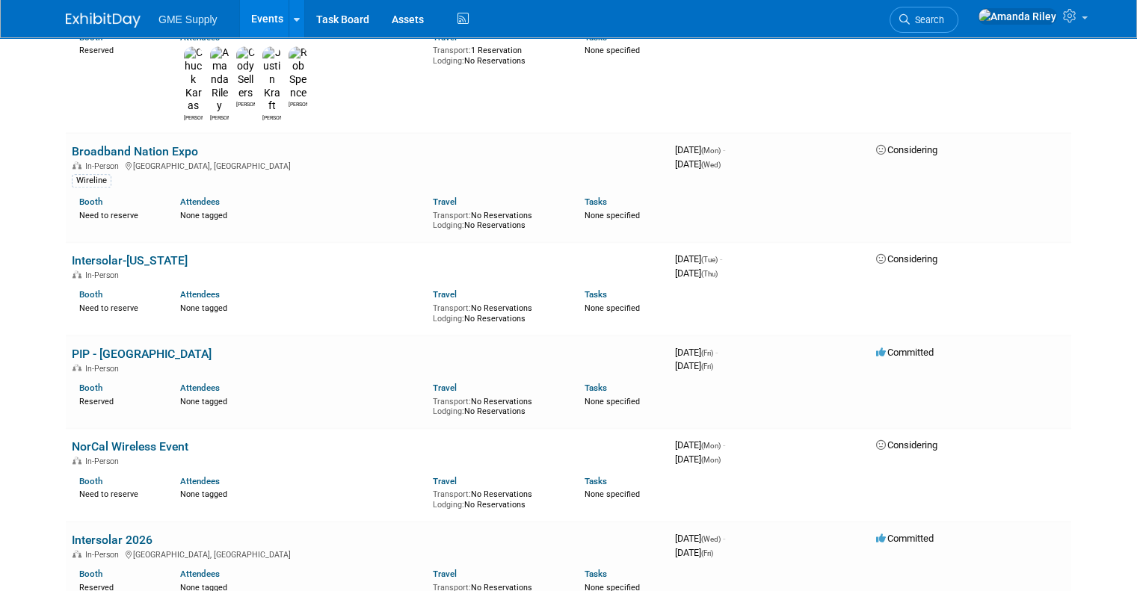
scroll to position [1874, 0]
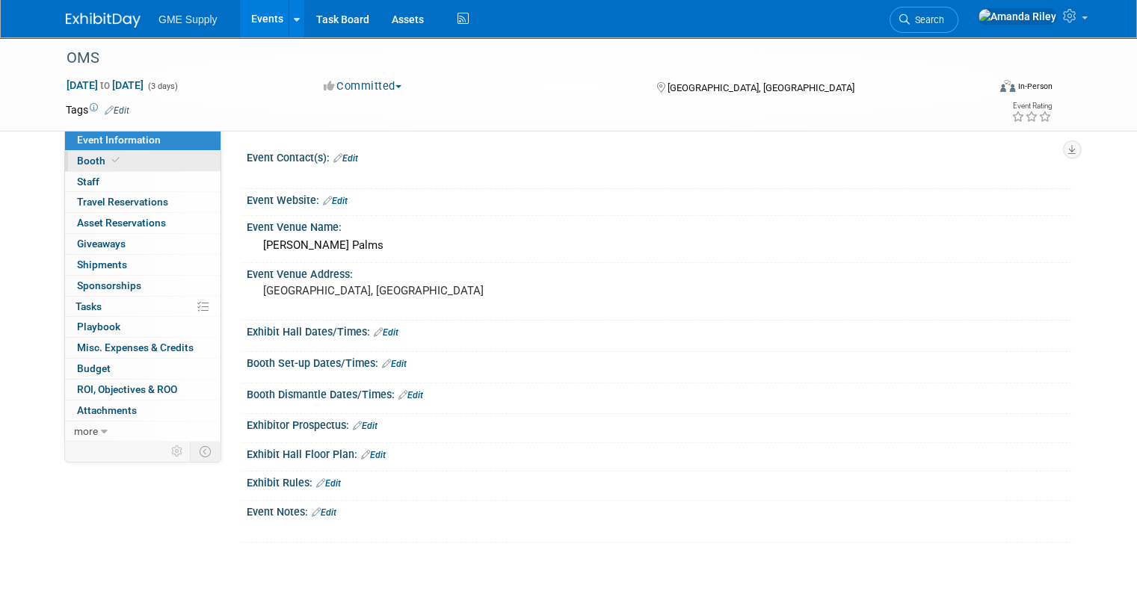
click at [78, 156] on span "Booth" at bounding box center [100, 161] width 46 height 12
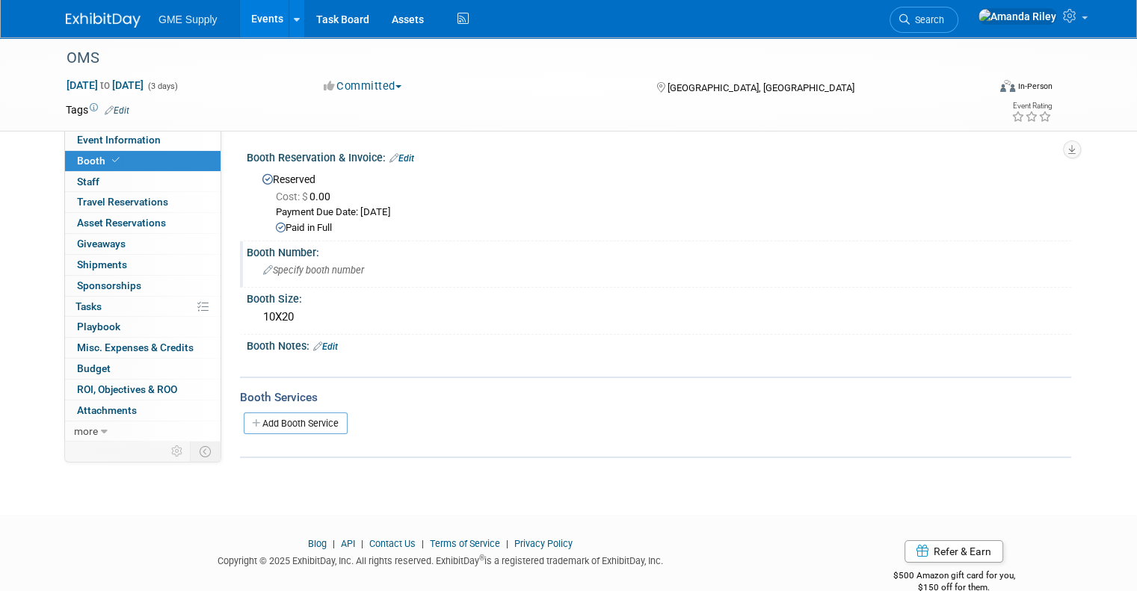
click at [299, 268] on span "Specify booth number" at bounding box center [313, 270] width 101 height 11
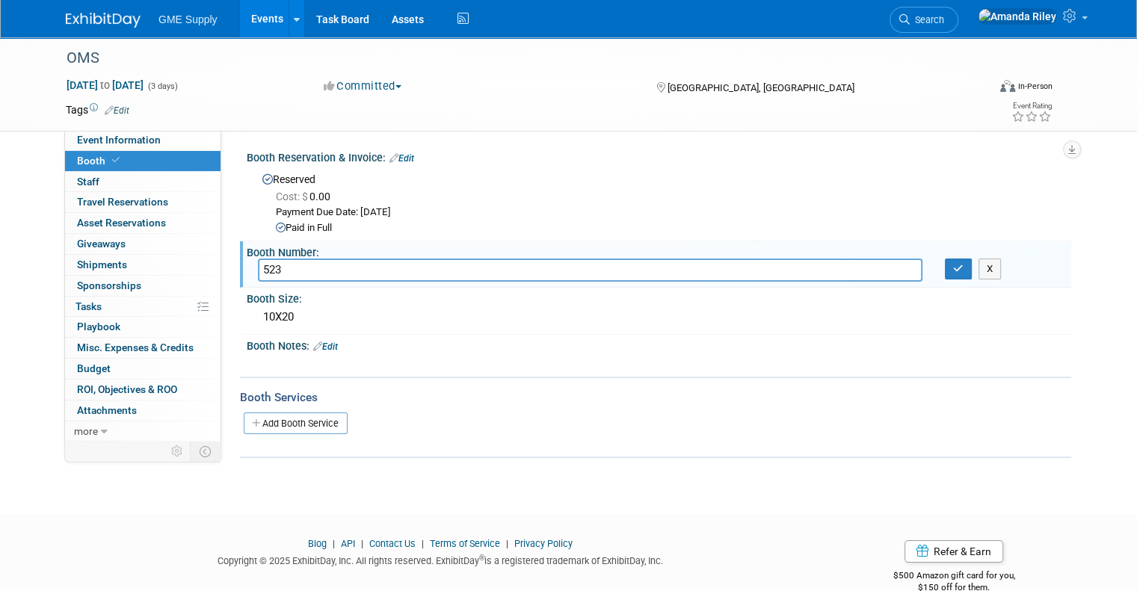
type input "523"
click at [439, 395] on div "Booth Services" at bounding box center [655, 397] width 831 height 16
click at [960, 269] on button "button" at bounding box center [958, 269] width 27 height 21
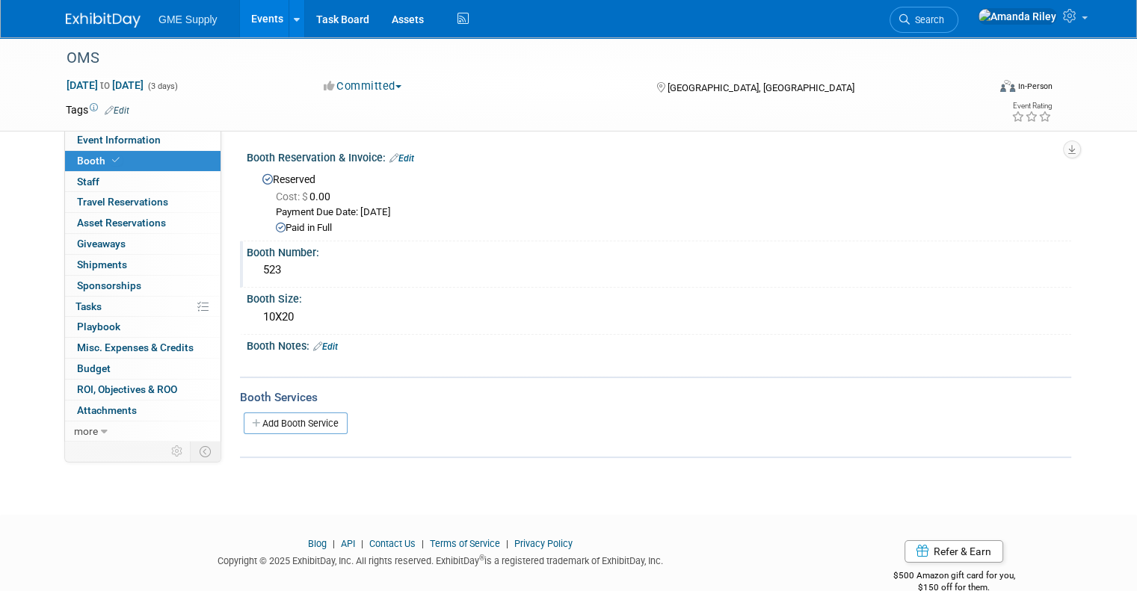
click at [396, 157] on link "Edit" at bounding box center [401, 158] width 25 height 10
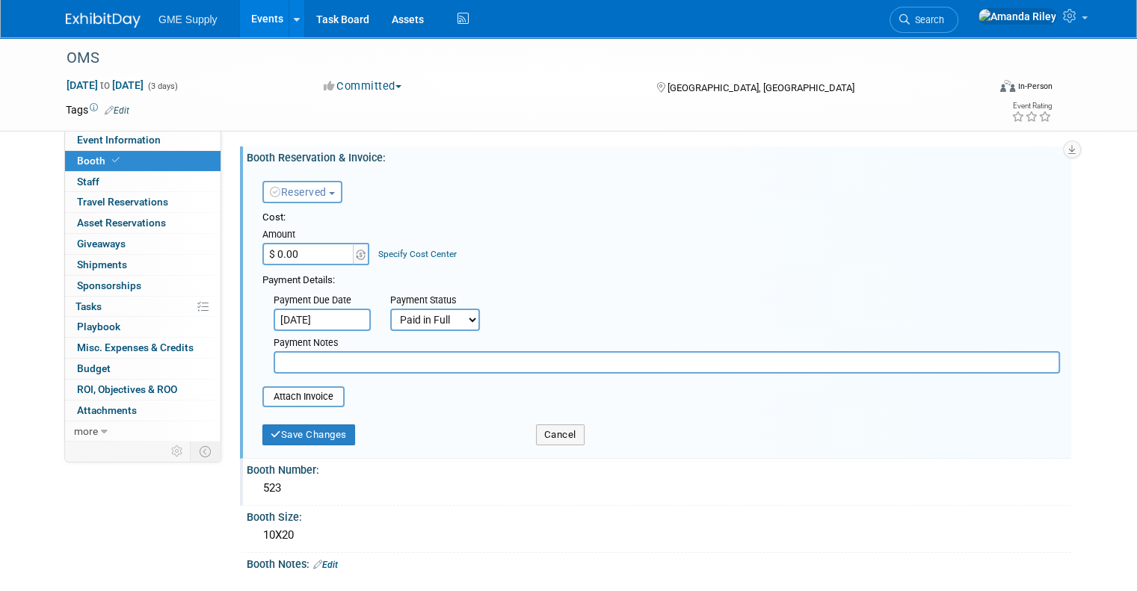
click at [416, 317] on select "Not Paid Yet Partially Paid Paid in Full" at bounding box center [435, 320] width 90 height 22
select select "3"
click at [390, 309] on select "Not Paid Yet Partially Paid Paid in Full" at bounding box center [435, 320] width 90 height 22
click at [300, 255] on input "$ 0.00" at bounding box center [308, 254] width 93 height 22
type input "$ 7,200.00"
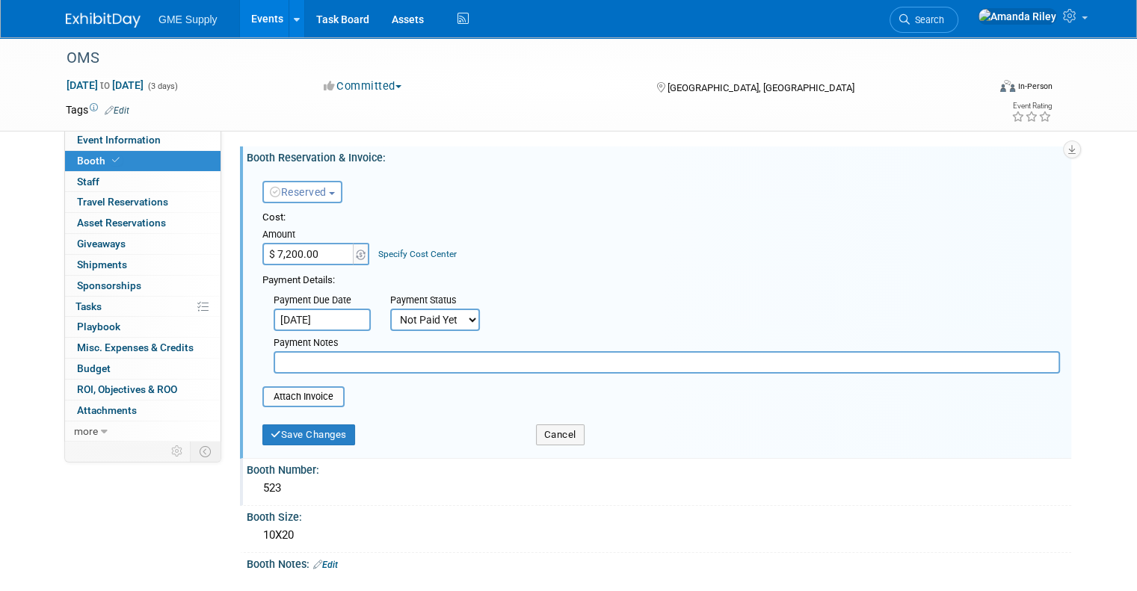
click at [328, 316] on input "Sep 30, 2025" at bounding box center [322, 320] width 97 height 22
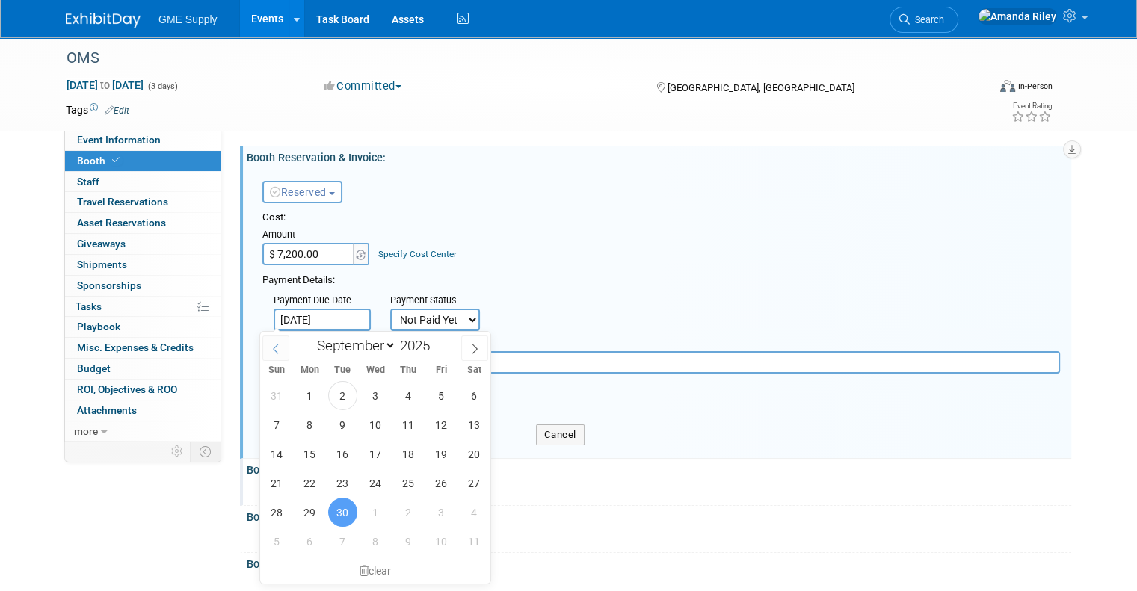
click at [275, 346] on icon at bounding box center [276, 349] width 5 height 10
select select "7"
click at [378, 510] on span "27" at bounding box center [375, 512] width 29 height 29
type input "Aug 27, 2025"
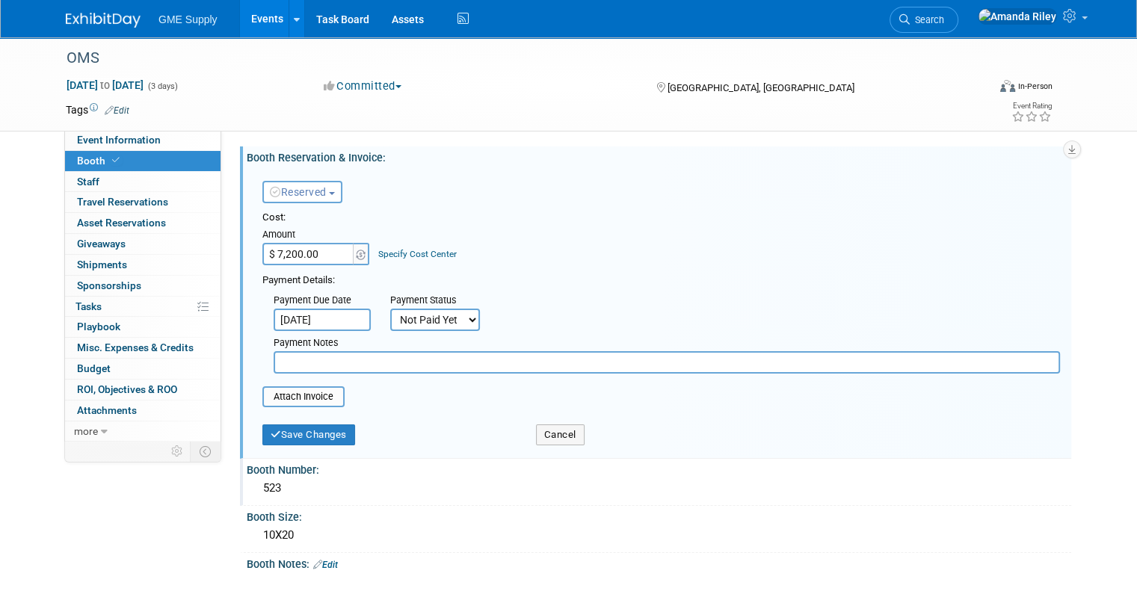
click at [431, 331] on div "Payment Notes" at bounding box center [666, 352] width 809 height 43
click at [429, 325] on select "Not Paid Yet Partially Paid Paid in Full" at bounding box center [435, 320] width 90 height 22
select select "1"
click at [390, 309] on select "Not Paid Yet Partially Paid Paid in Full" at bounding box center [435, 320] width 90 height 22
click at [293, 430] on button "Save Changes" at bounding box center [308, 435] width 93 height 21
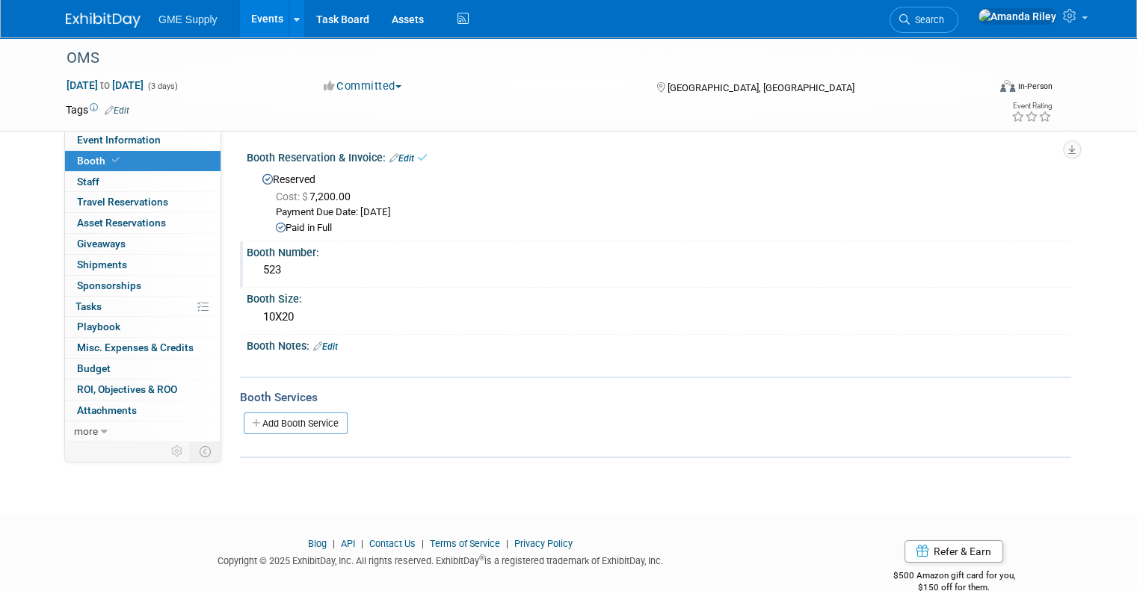
click at [74, 7] on link at bounding box center [112, 13] width 93 height 12
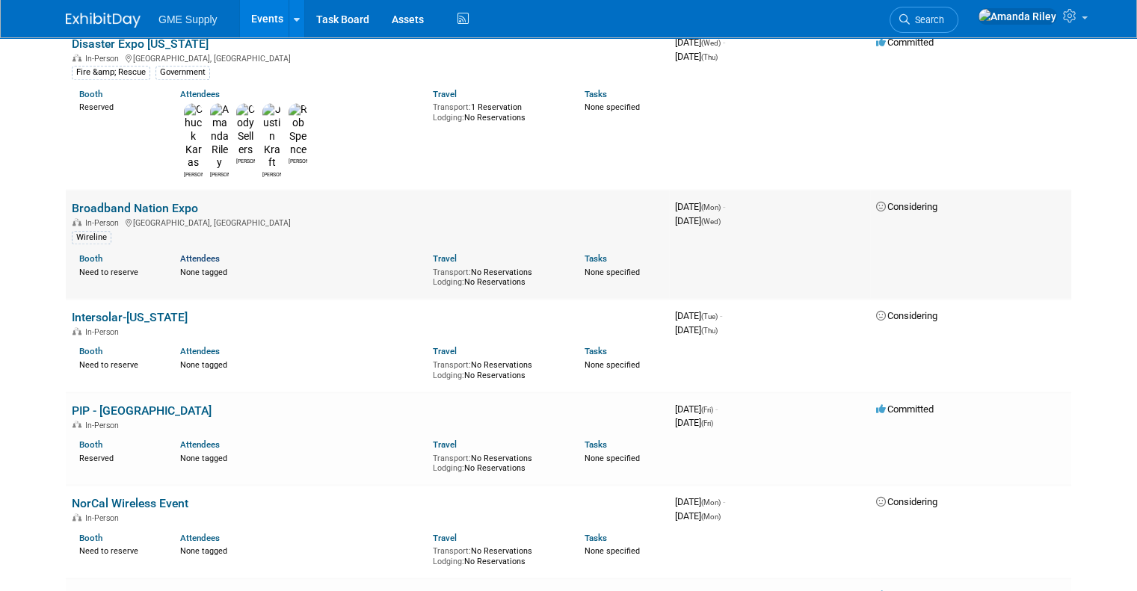
scroll to position [1800, 0]
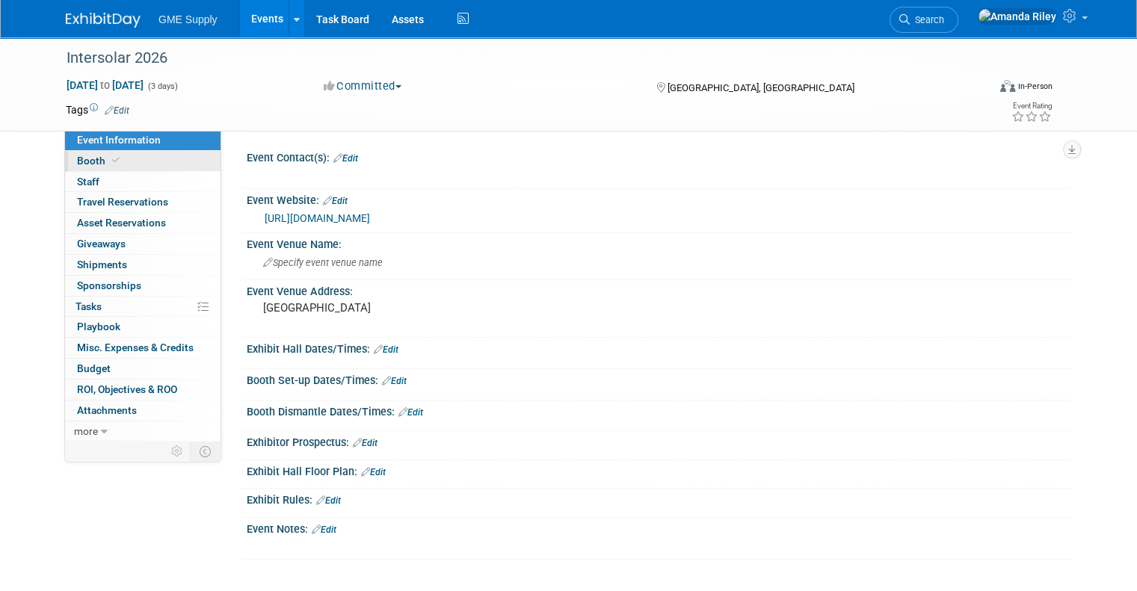
click at [77, 161] on span "Booth" at bounding box center [100, 161] width 46 height 12
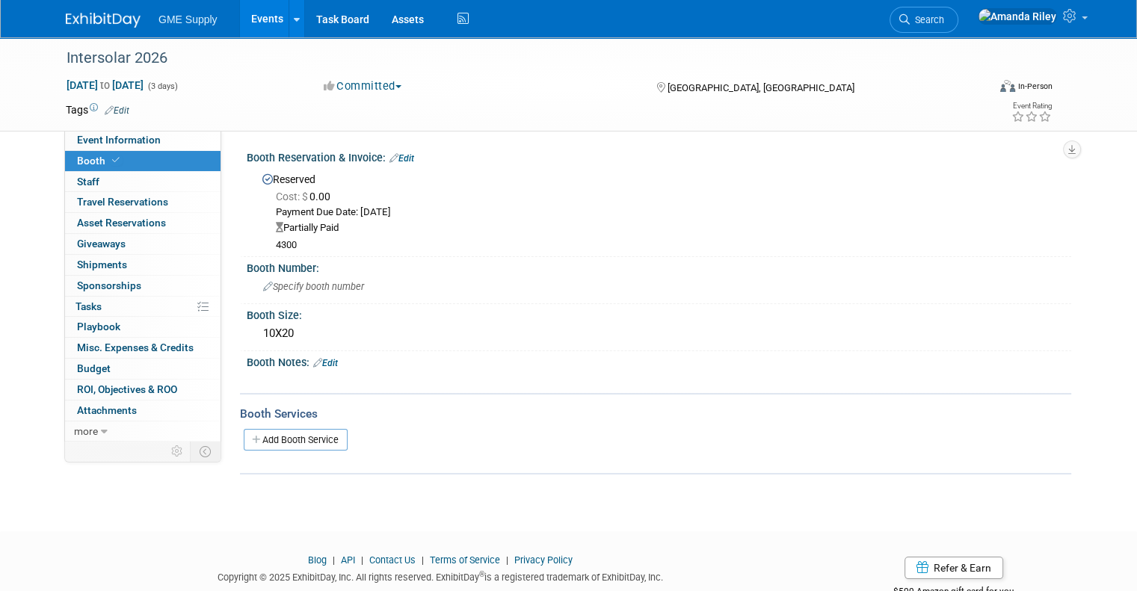
click at [390, 158] on link "Edit" at bounding box center [401, 158] width 25 height 10
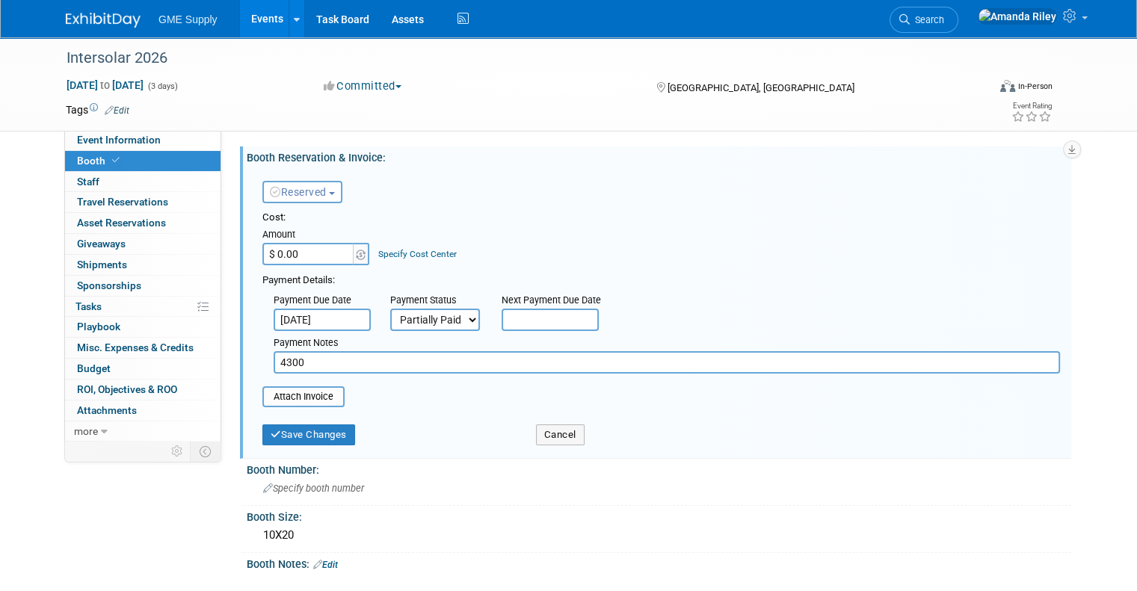
click at [303, 252] on input "$ 0.00" at bounding box center [308, 254] width 93 height 22
type input "$ 8,600.00"
click at [318, 427] on button "Save Changes" at bounding box center [308, 435] width 93 height 21
